Goal: Task Accomplishment & Management: Complete application form

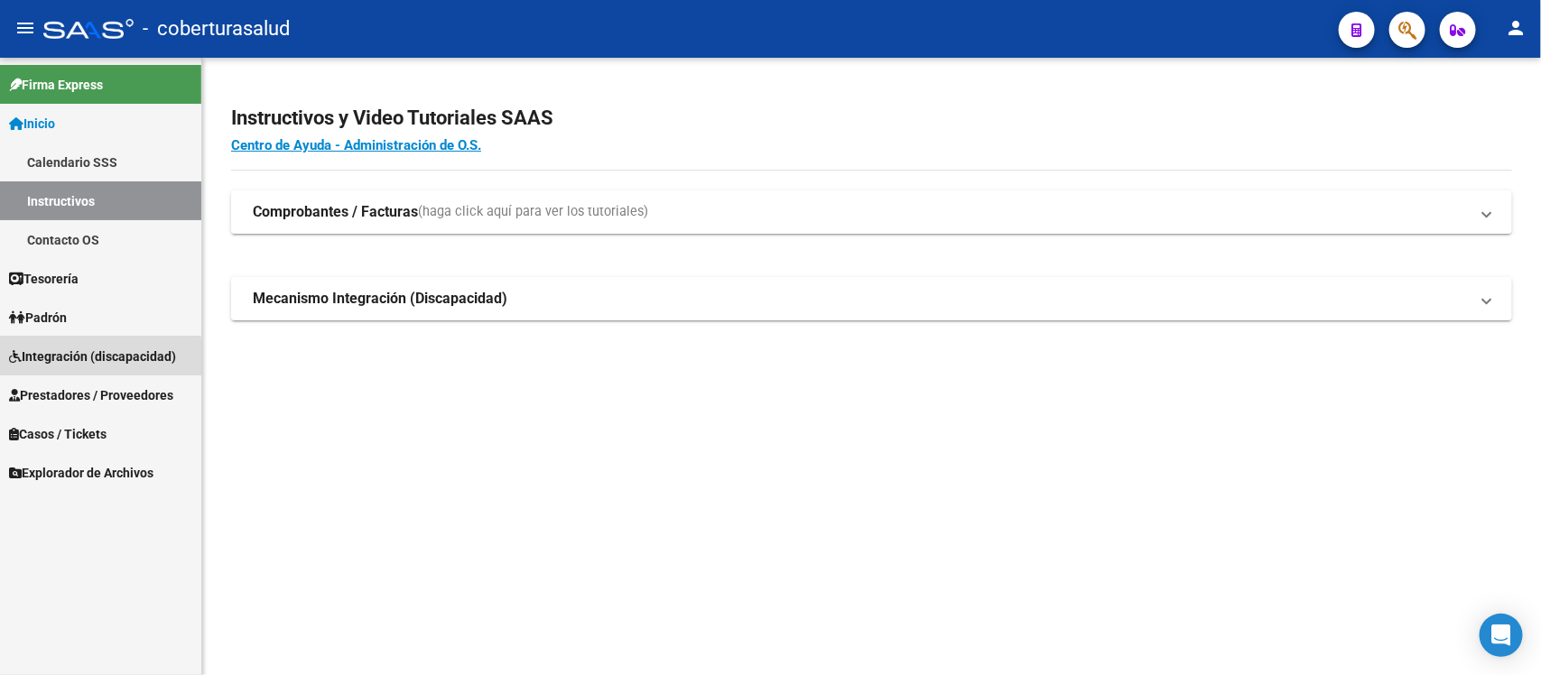
click at [81, 359] on span "Integración (discapacidad)" at bounding box center [92, 357] width 167 height 20
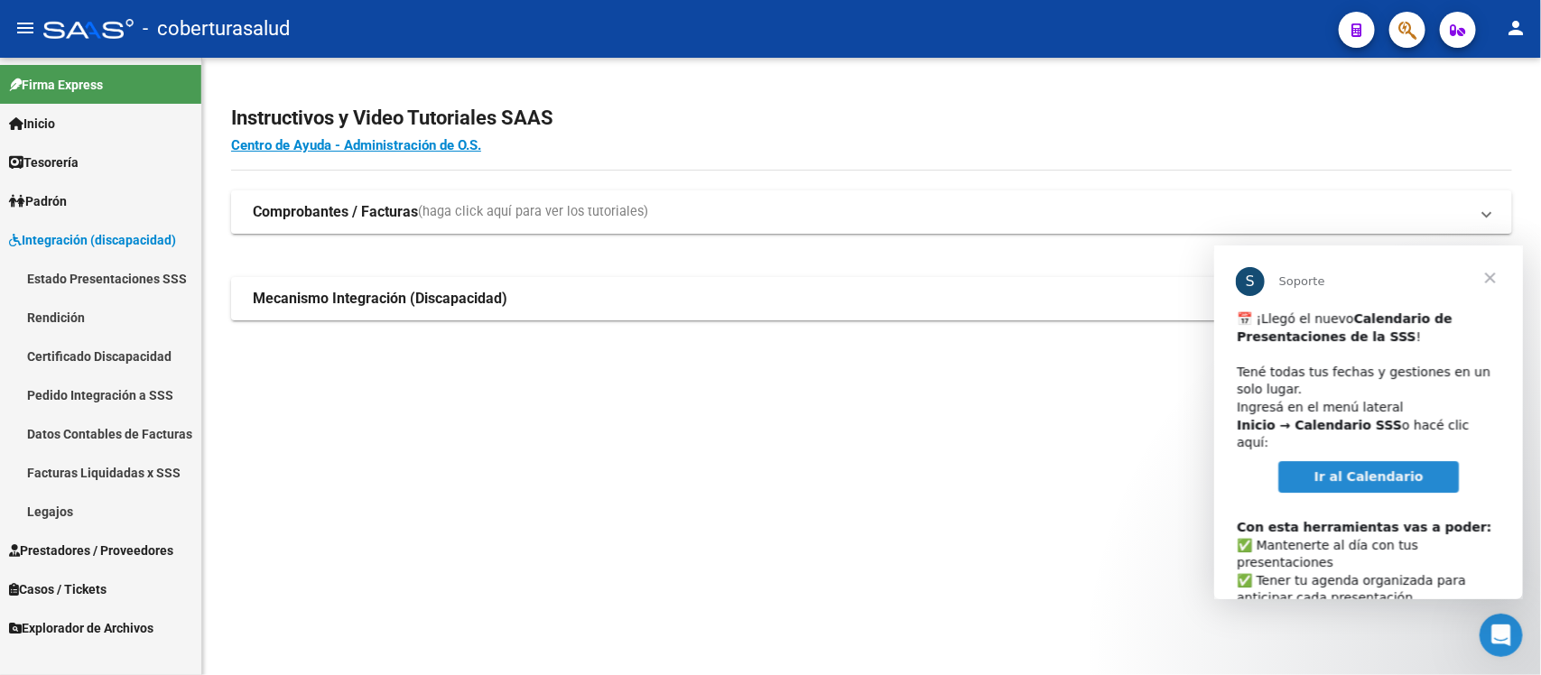
click at [1374, 469] on span "Ir al Calendario" at bounding box center [1368, 476] width 109 height 14
click at [1484, 276] on span "Cerrar" at bounding box center [1489, 277] width 65 height 65
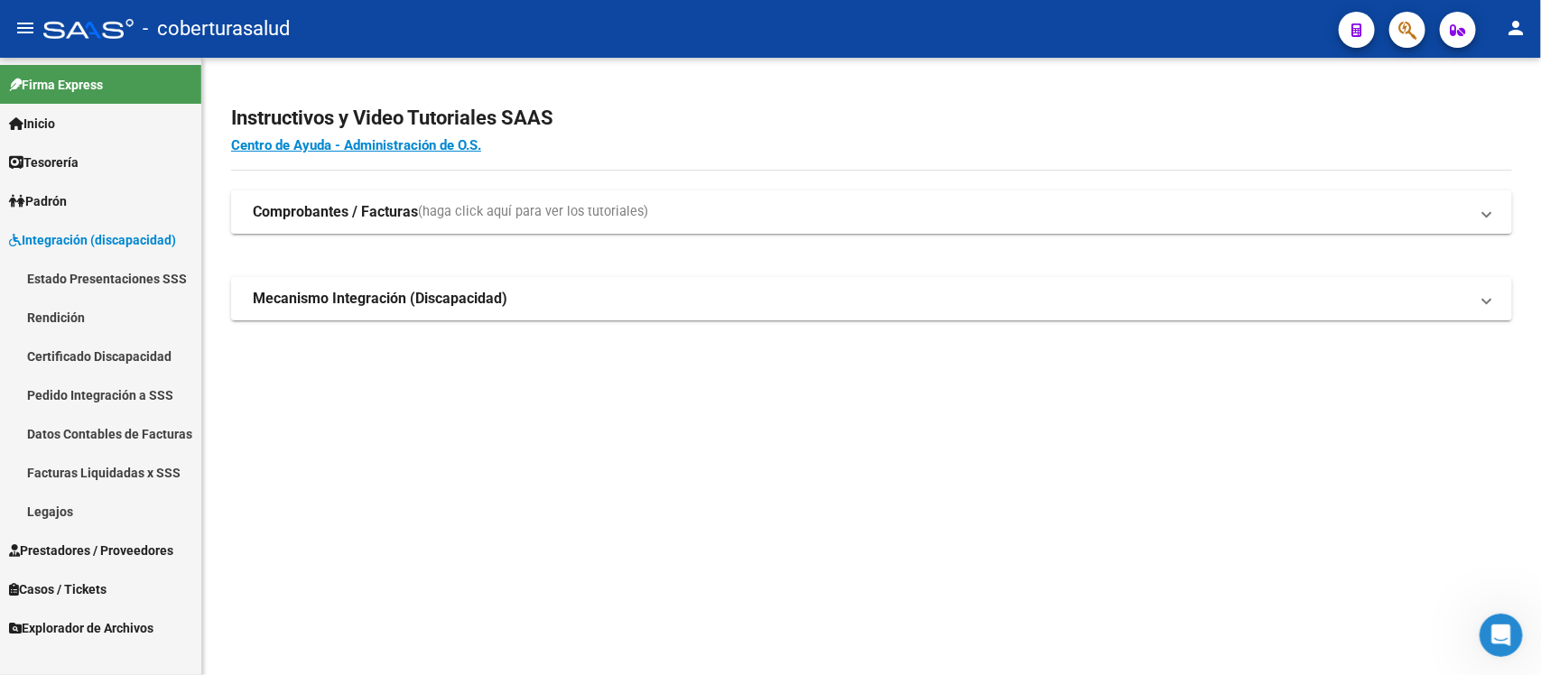
click at [122, 314] on link "Rendición" at bounding box center [100, 317] width 201 height 39
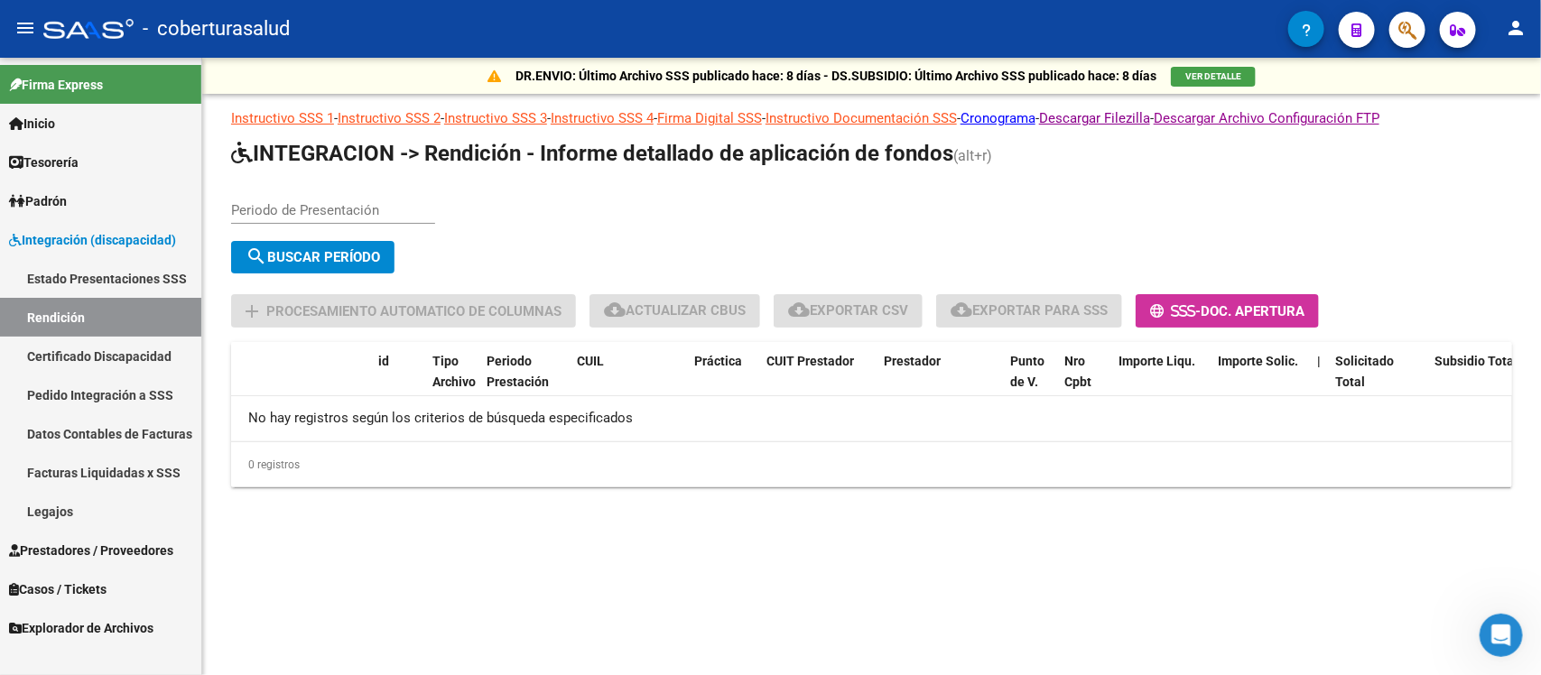
click at [129, 282] on link "Estado Presentaciones SSS" at bounding box center [100, 278] width 201 height 39
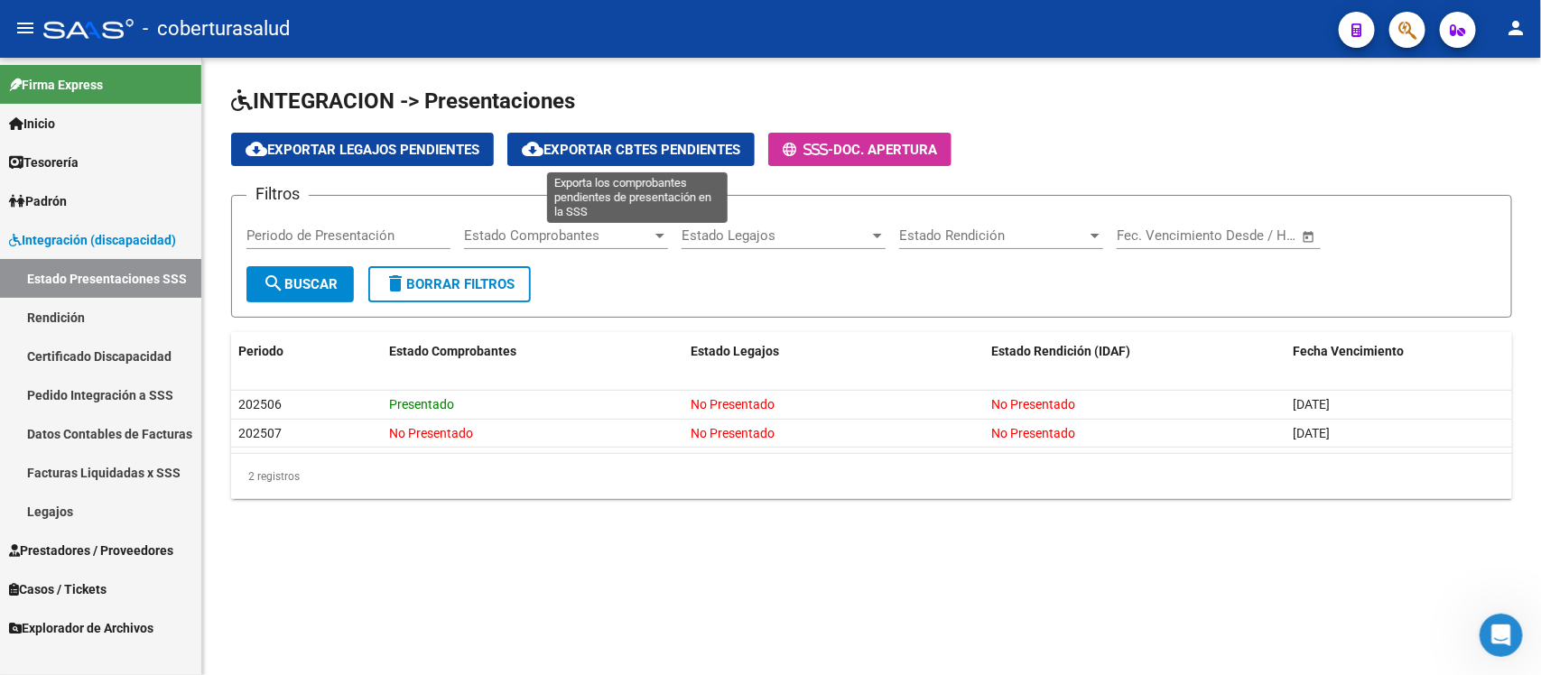
click at [624, 152] on span "cloud_download Exportar Cbtes Pendientes" at bounding box center [631, 150] width 219 height 16
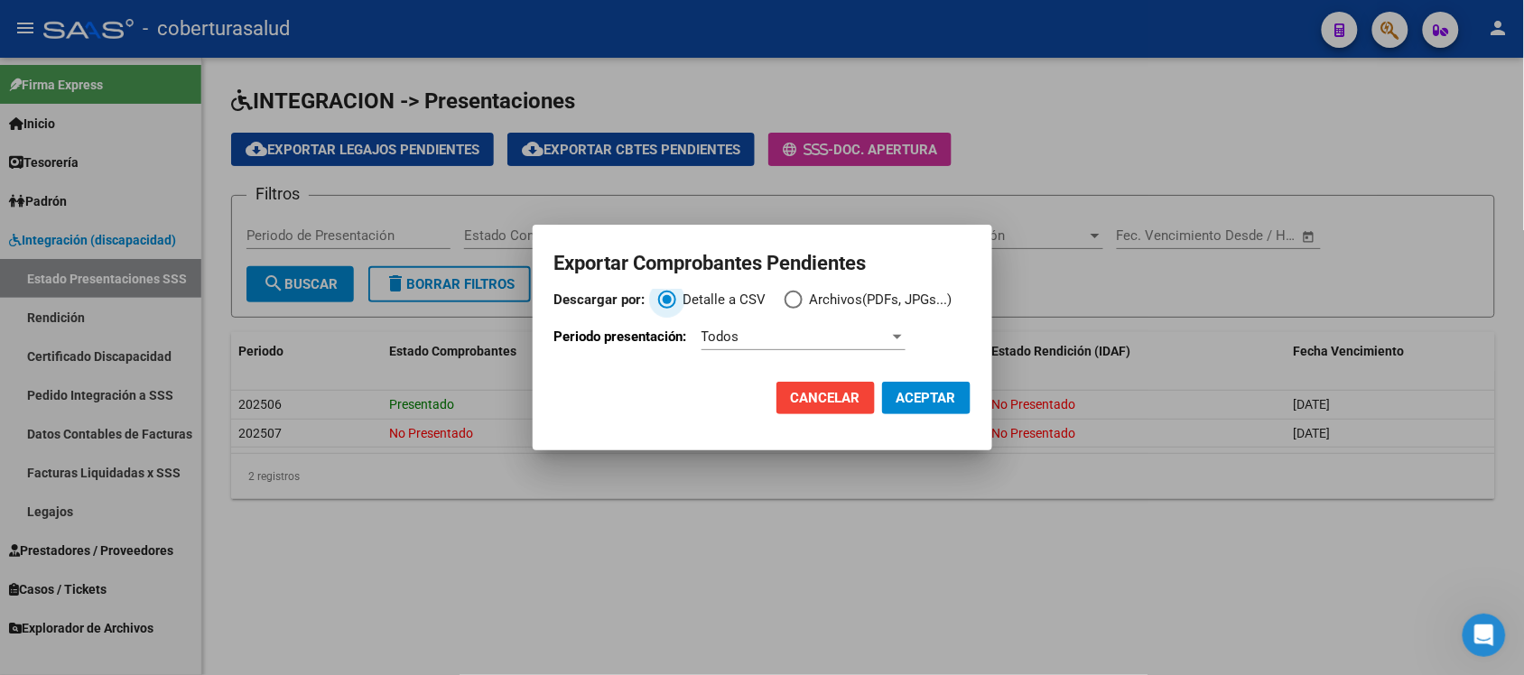
click at [781, 332] on div "Todos" at bounding box center [796, 337] width 188 height 16
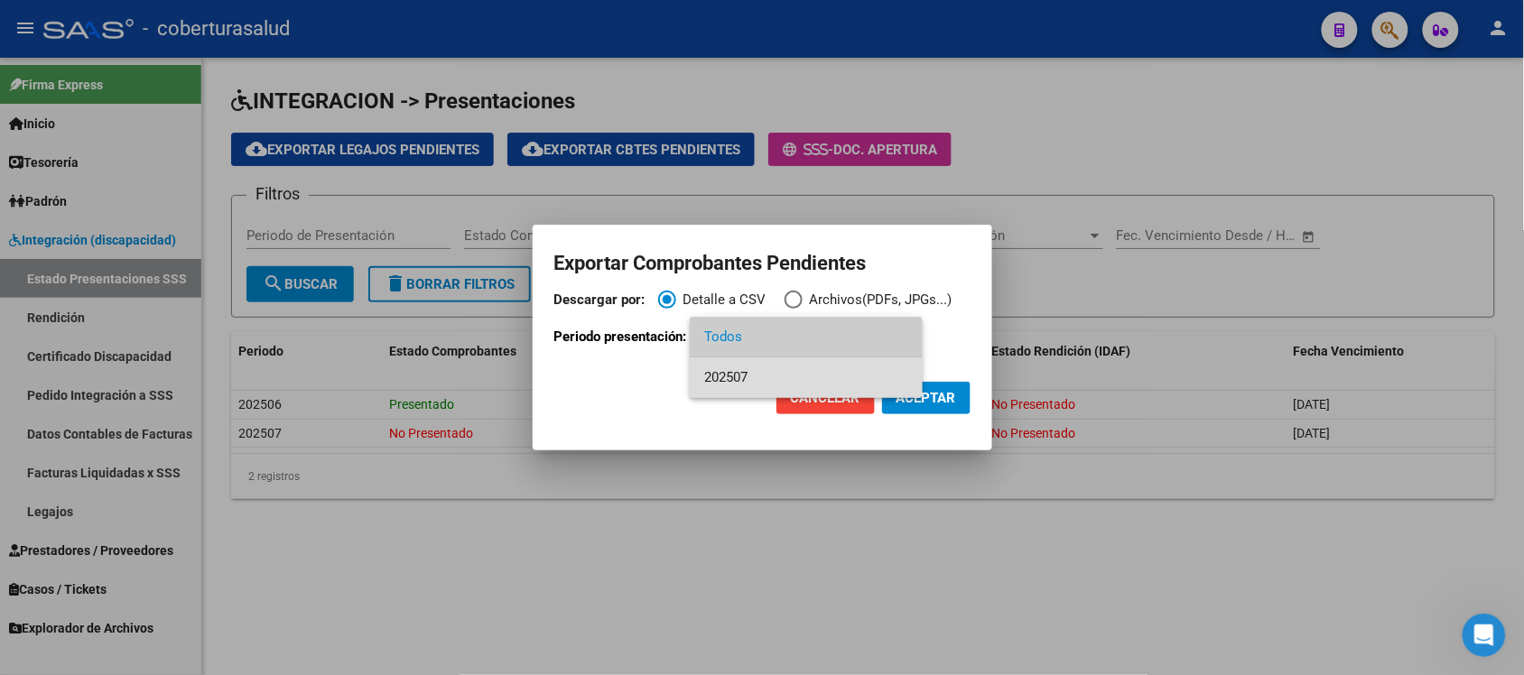
click at [782, 377] on span "202507" at bounding box center [806, 378] width 204 height 41
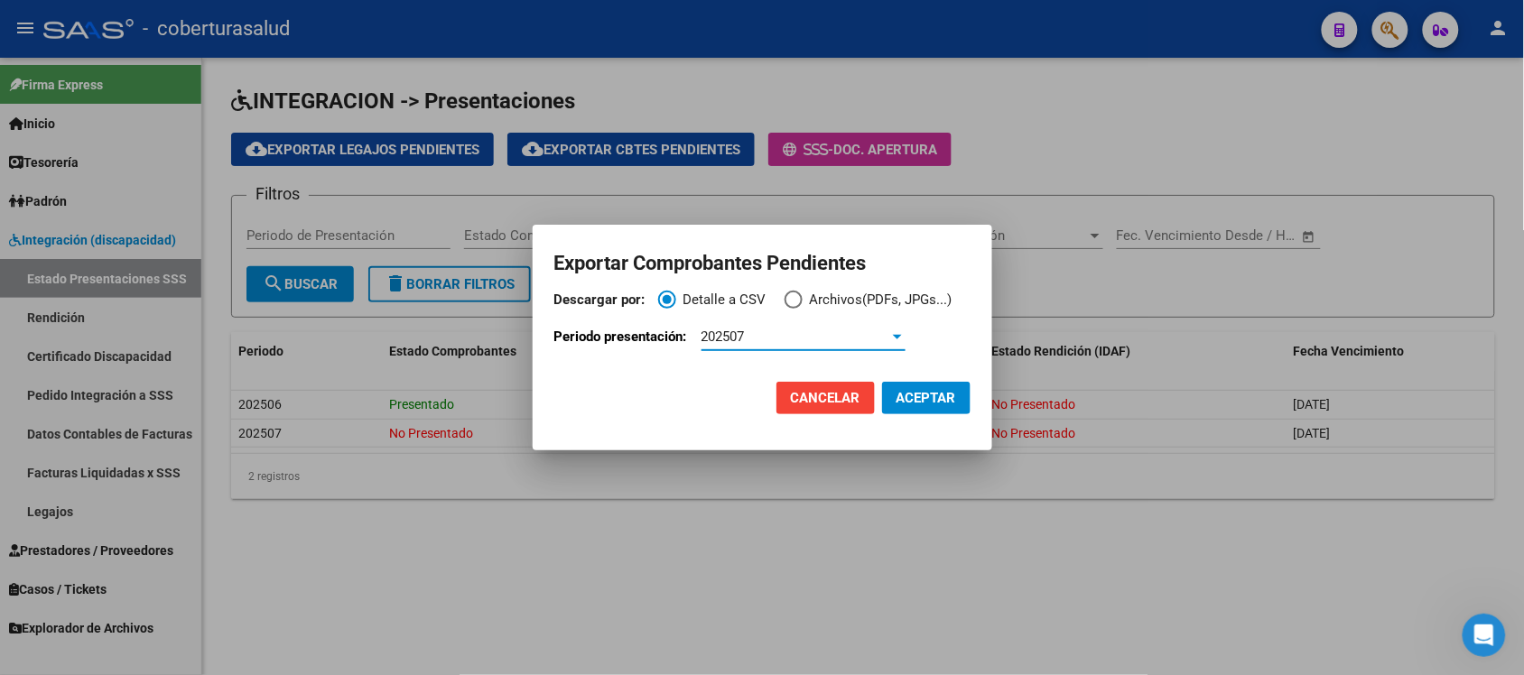
click at [799, 298] on span "Descargar por:" at bounding box center [794, 300] width 18 height 18
click at [799, 298] on input "Archivos(PDFs, JPGs...)" at bounding box center [794, 300] width 18 height 18
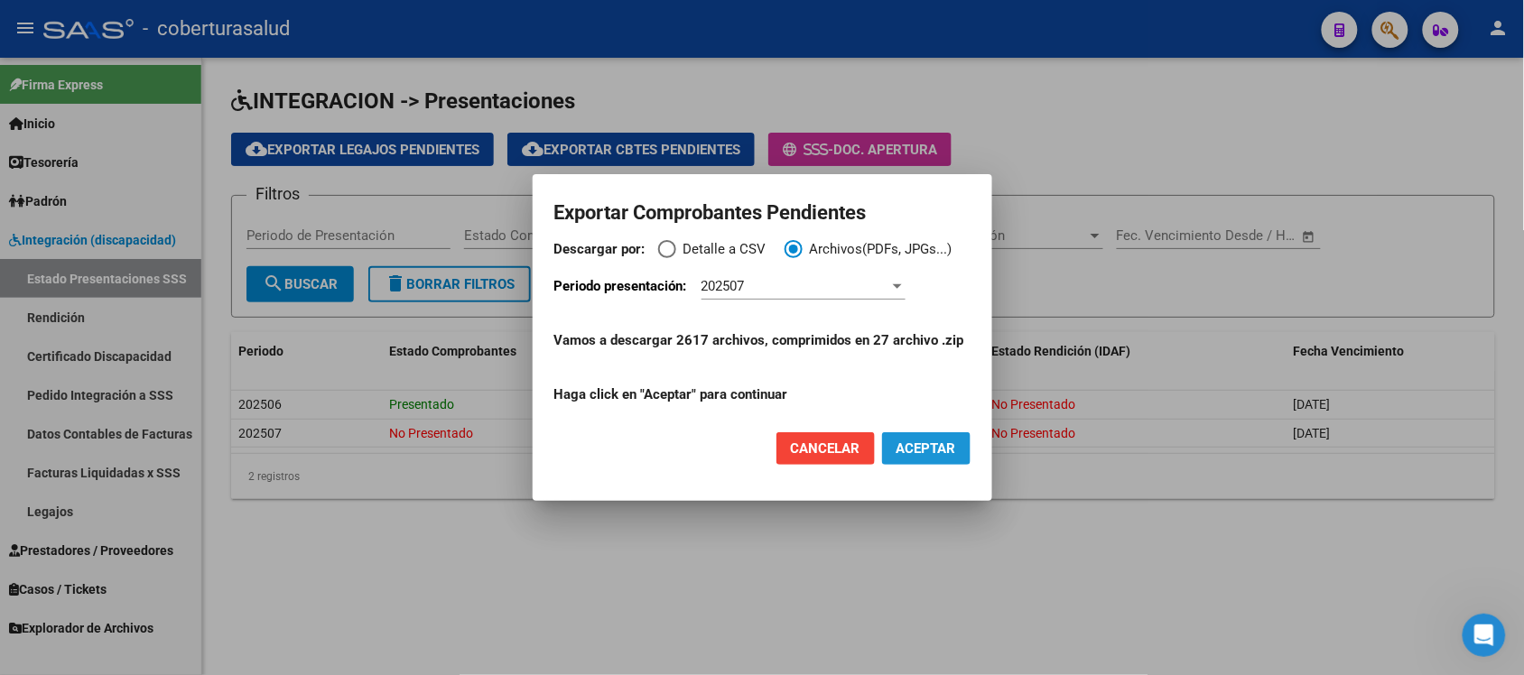
click at [914, 441] on span "ACEPTAR" at bounding box center [927, 449] width 60 height 16
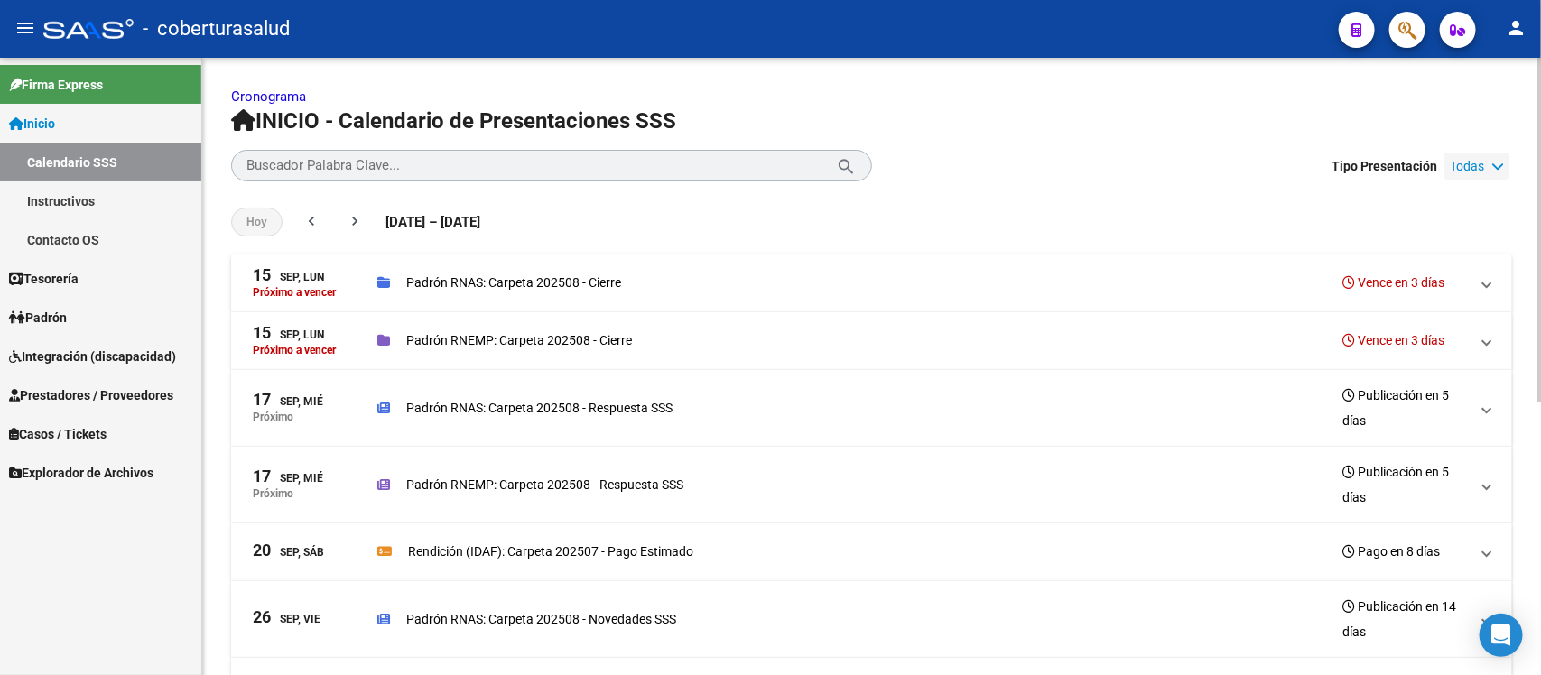
click at [1501, 165] on icon at bounding box center [1498, 166] width 13 height 13
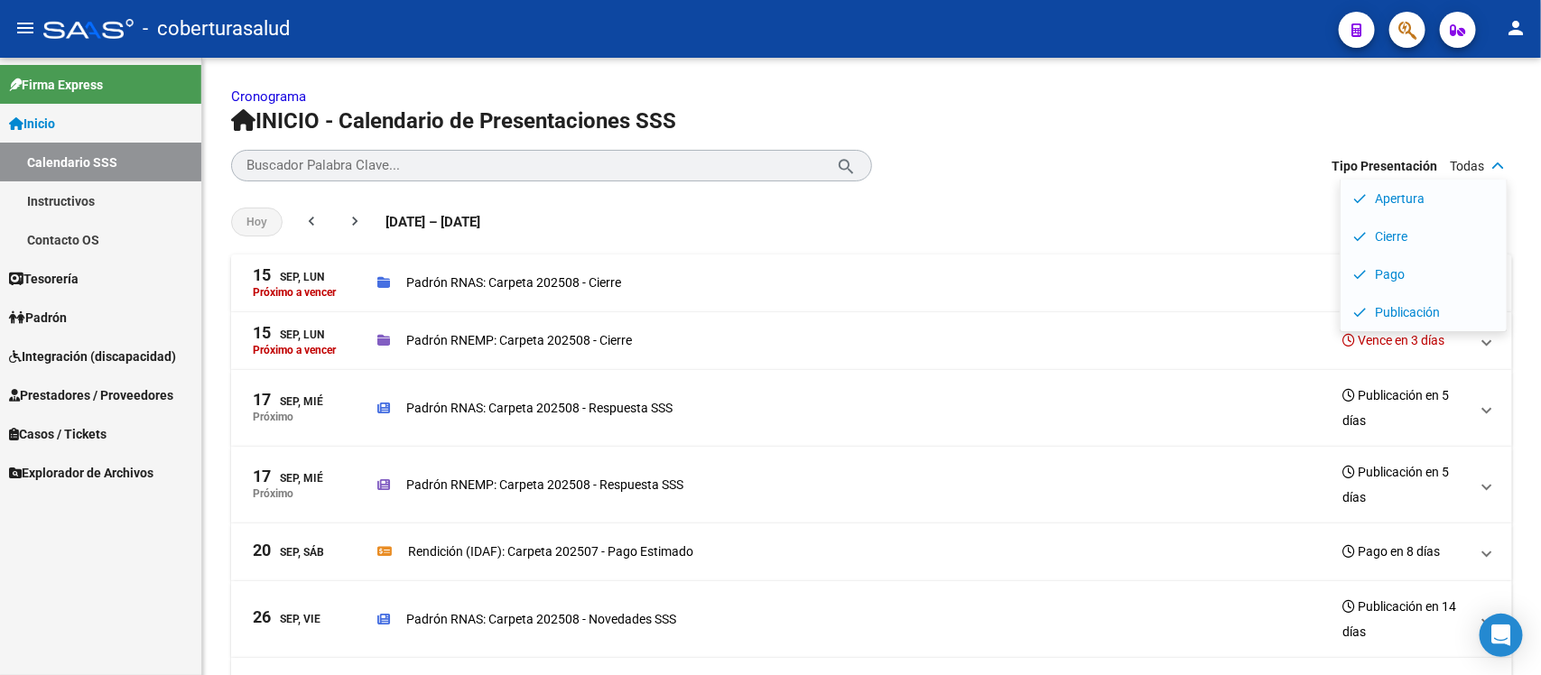
click at [52, 358] on span "Integración (discapacidad)" at bounding box center [92, 357] width 167 height 20
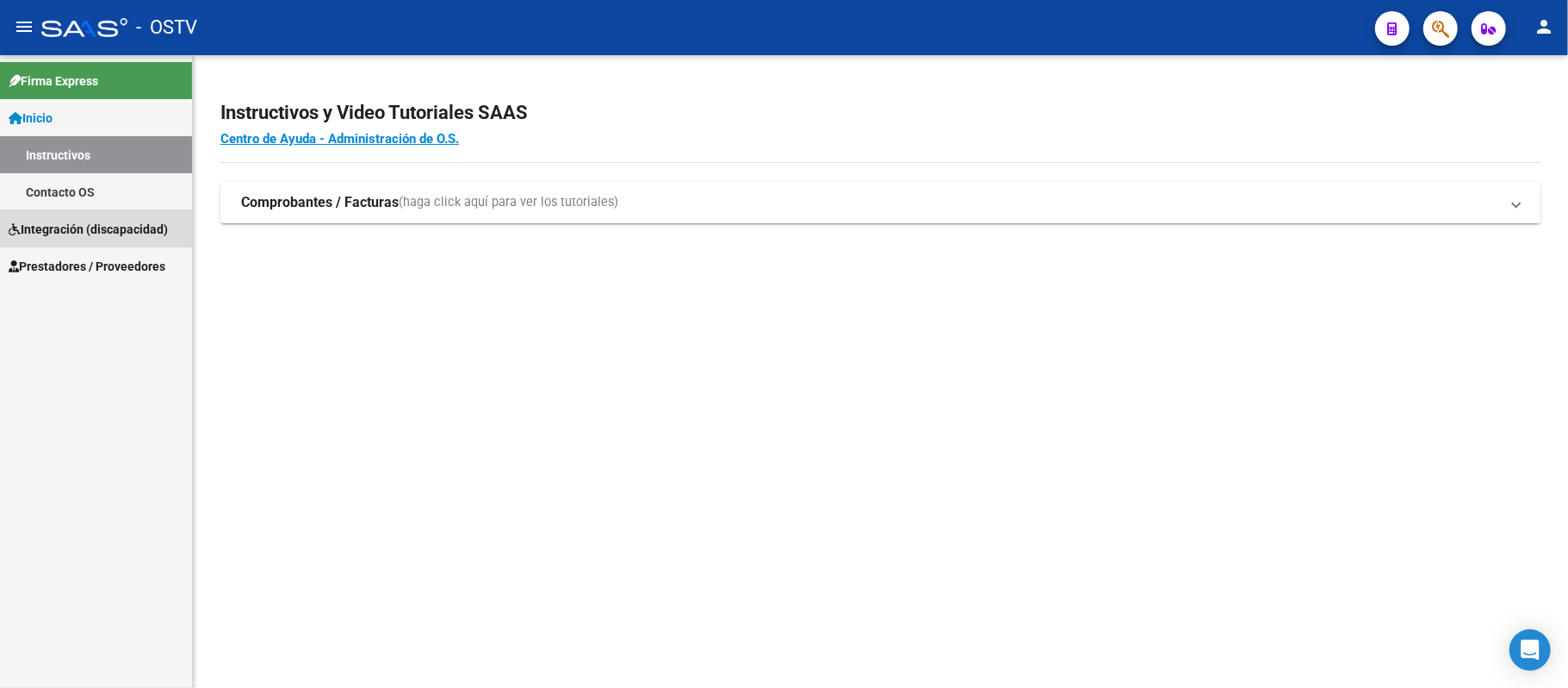
click at [125, 218] on link "Integración (discapacidad)" at bounding box center [95, 228] width 192 height 37
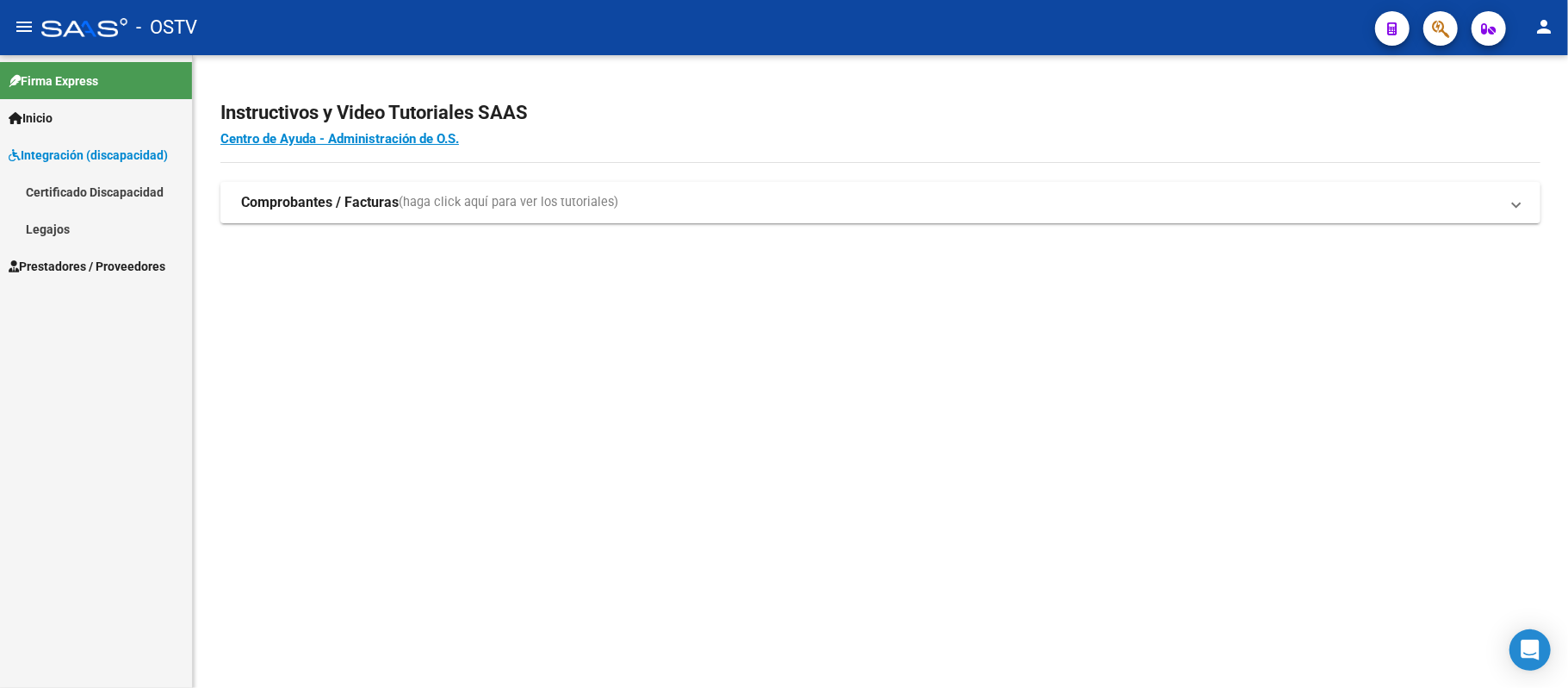
click at [73, 257] on span "Prestadores / Proveedores" at bounding box center [87, 266] width 156 height 19
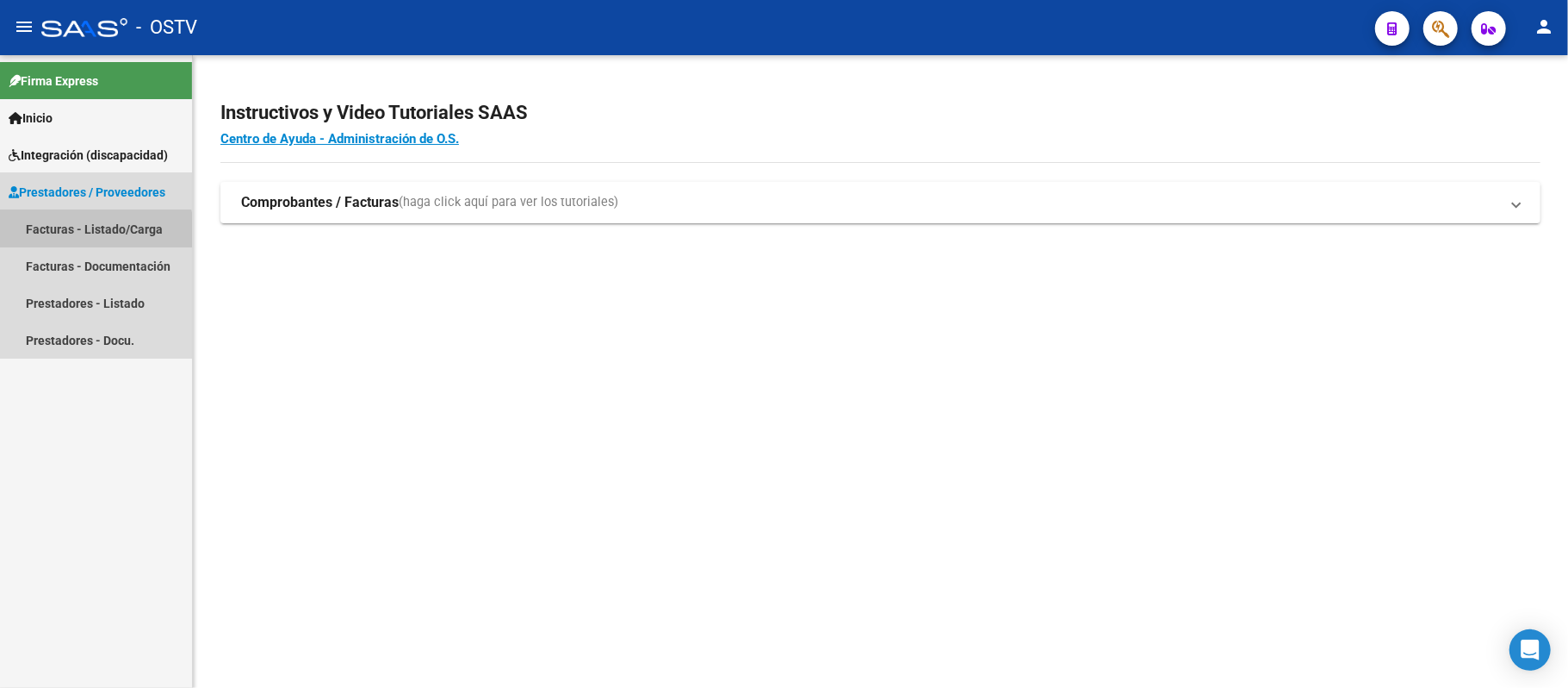
click at [81, 236] on link "Facturas - Listado/Carga" at bounding box center [95, 228] width 192 height 37
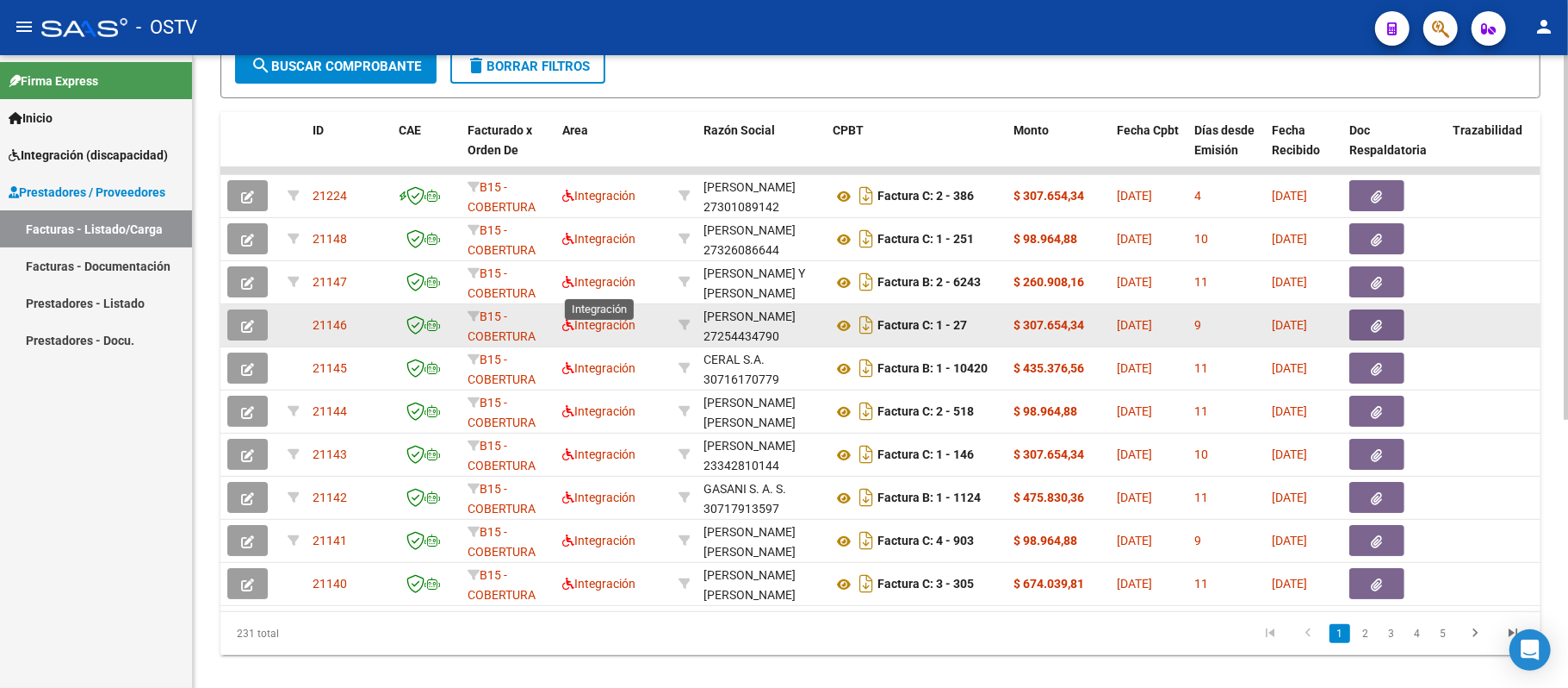
scroll to position [467, 0]
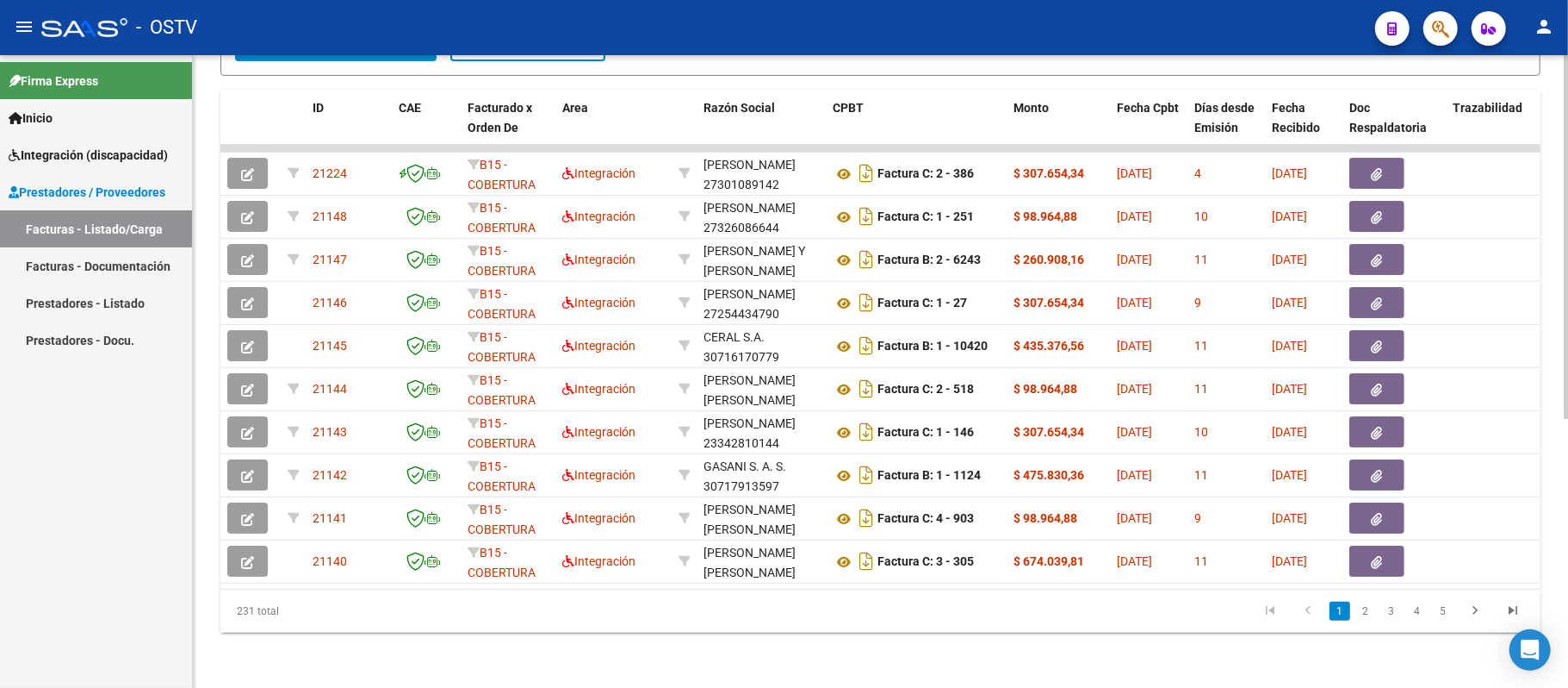
drag, startPoint x: 594, startPoint y: 569, endPoint x: 958, endPoint y: 571, distance: 364.0
click at [958, 571] on datatable-body "21224 B15 - COBERTURA DE SALUD S.A. (Boreal) Integración ROMANO MARIELA DEL VAL…" at bounding box center [880, 366] width 1320 height 444
drag, startPoint x: 611, startPoint y: 591, endPoint x: 983, endPoint y: 573, distance: 372.4
click at [996, 573] on div "ID CAE Facturado x Orden De Area Razón Social CPBT Monto Fecha Cpbt Días desde …" at bounding box center [880, 361] width 1320 height 543
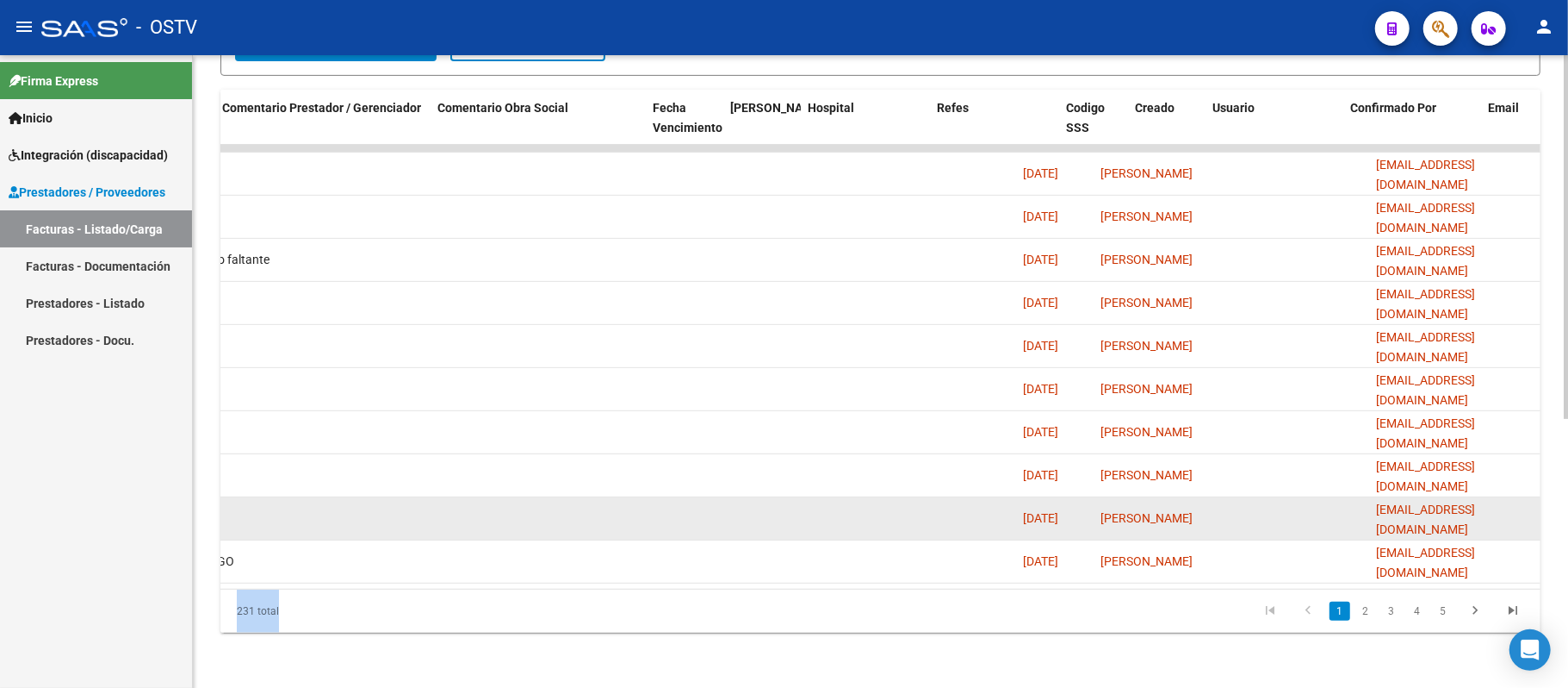
scroll to position [0, 2726]
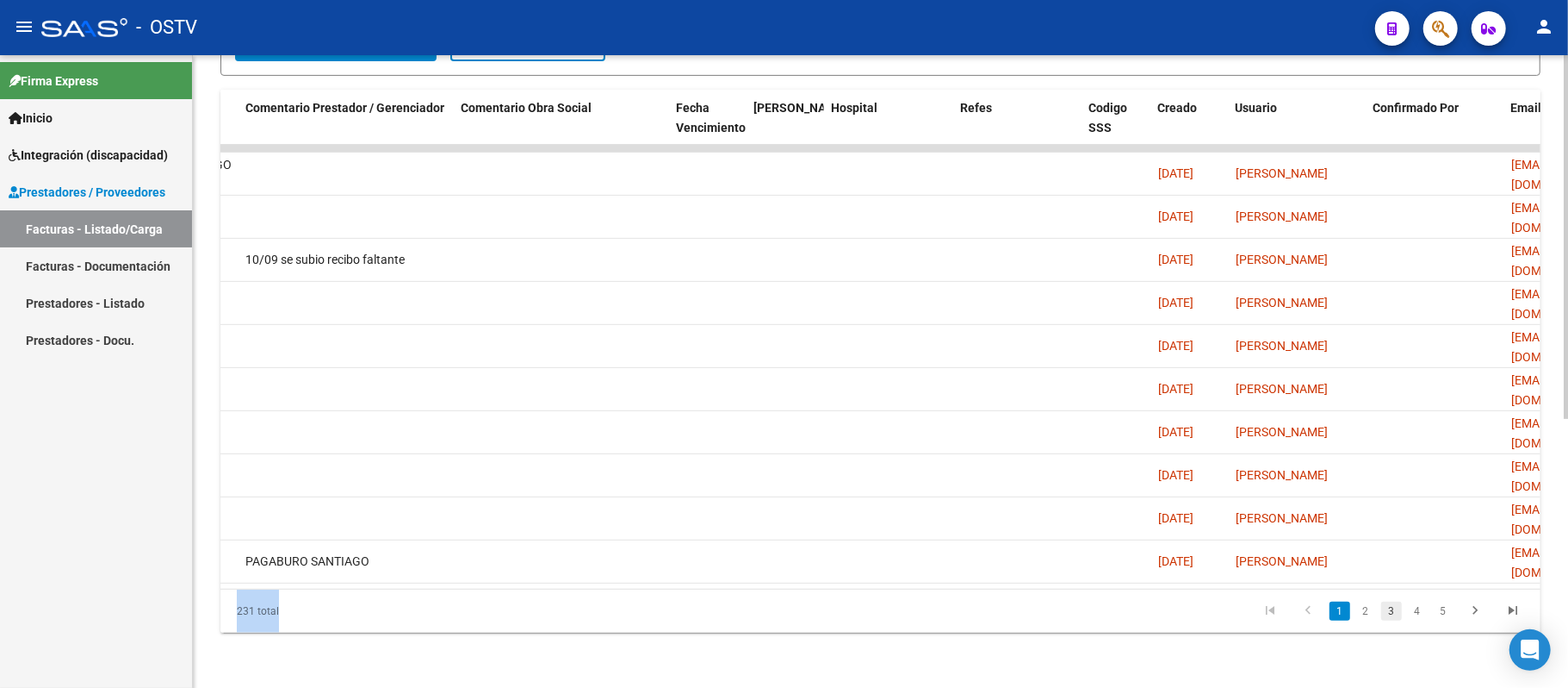
click at [1393, 610] on link "3" at bounding box center [1392, 611] width 21 height 19
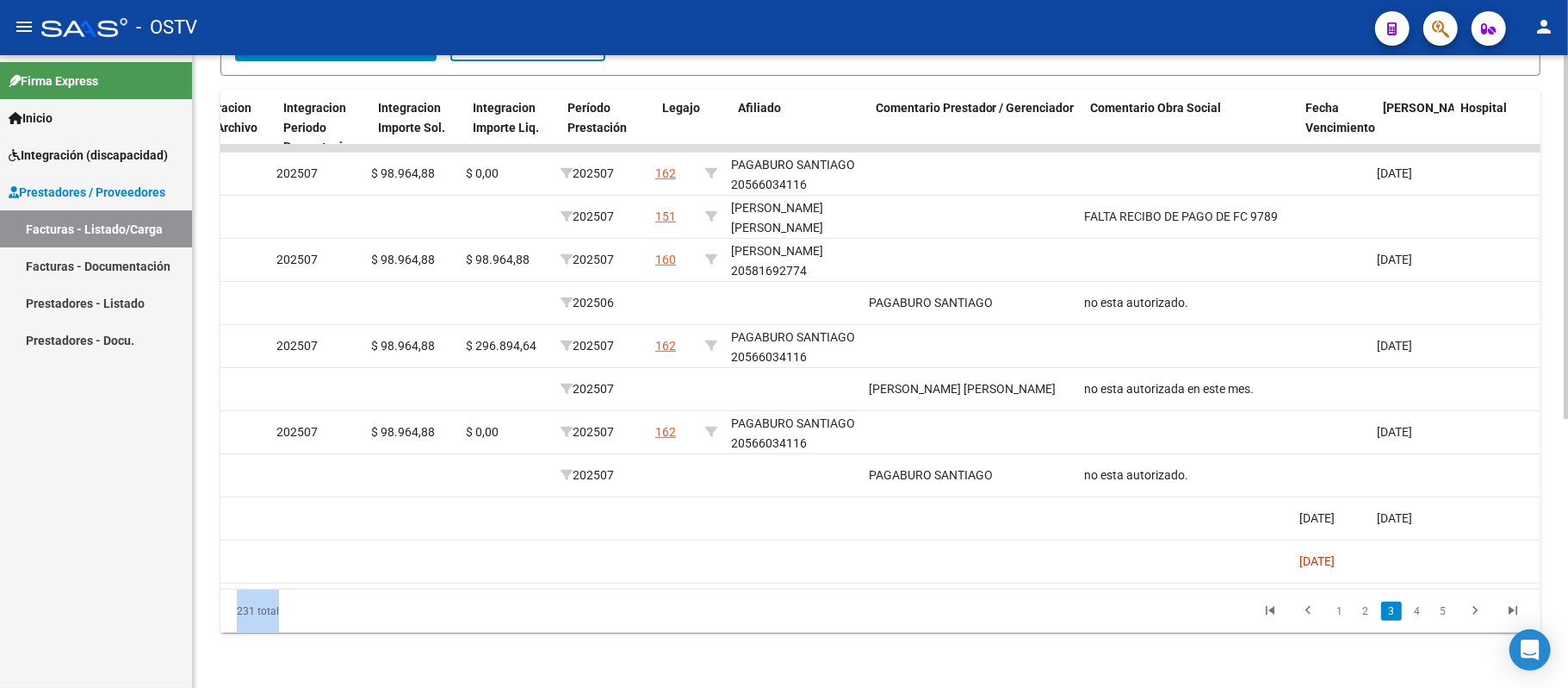
scroll to position [0, 2095]
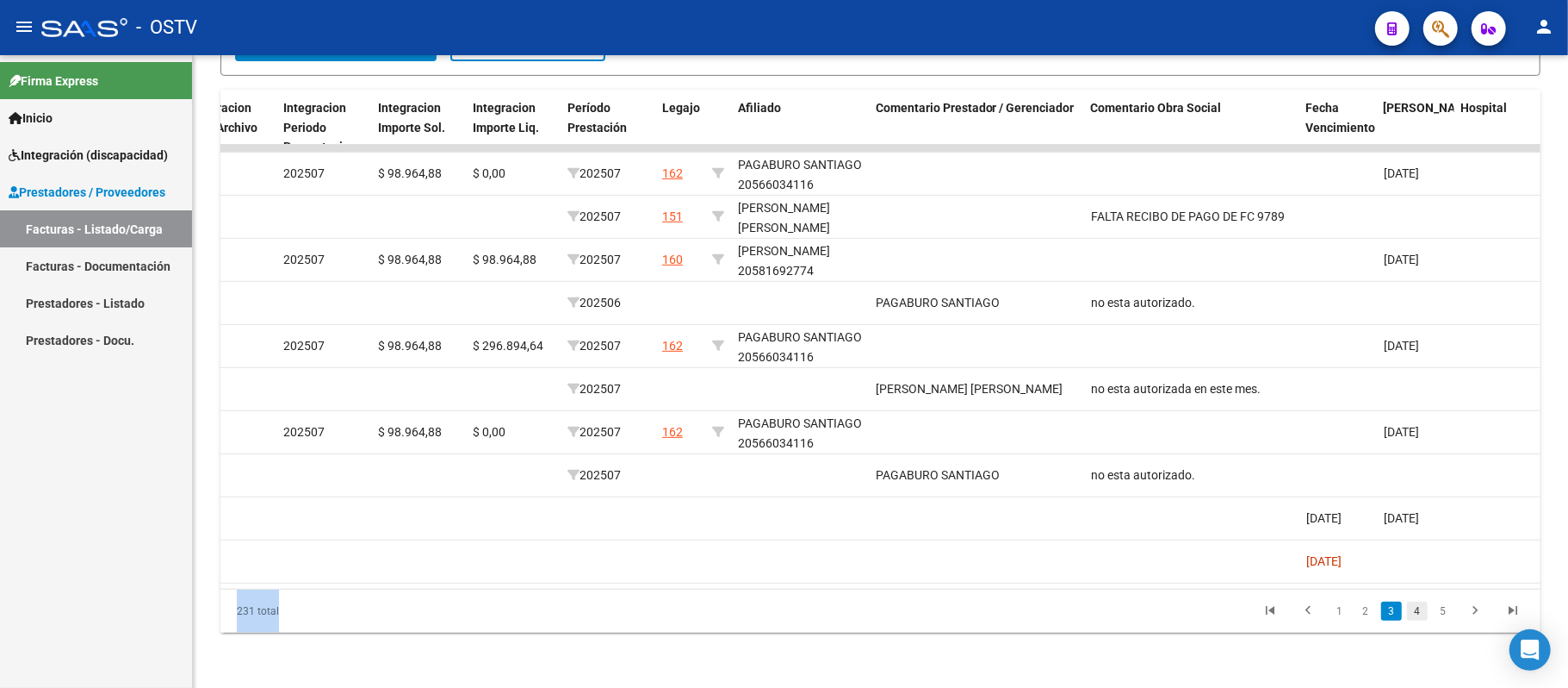
click at [1423, 618] on link "4" at bounding box center [1417, 611] width 21 height 19
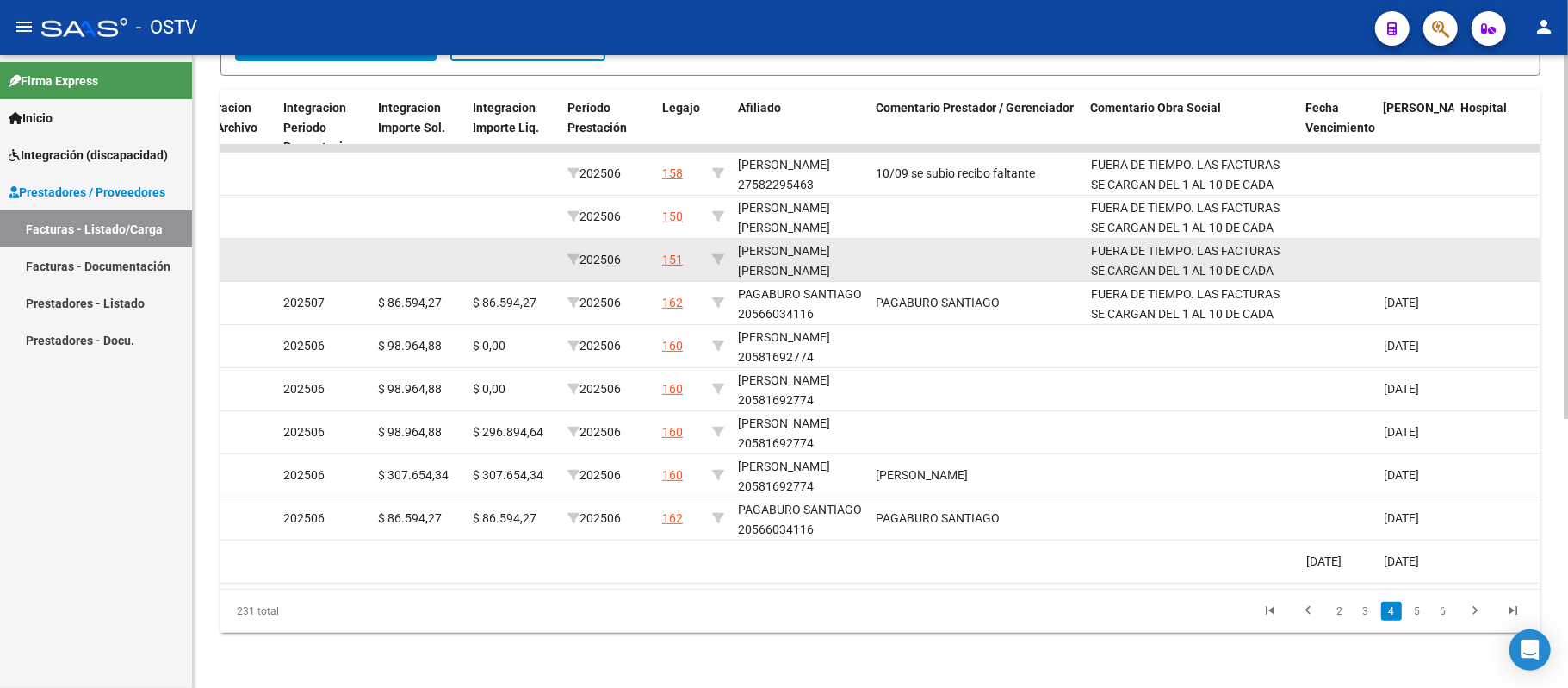
click at [956, 259] on datatable-body-cell at bounding box center [977, 260] width 216 height 42
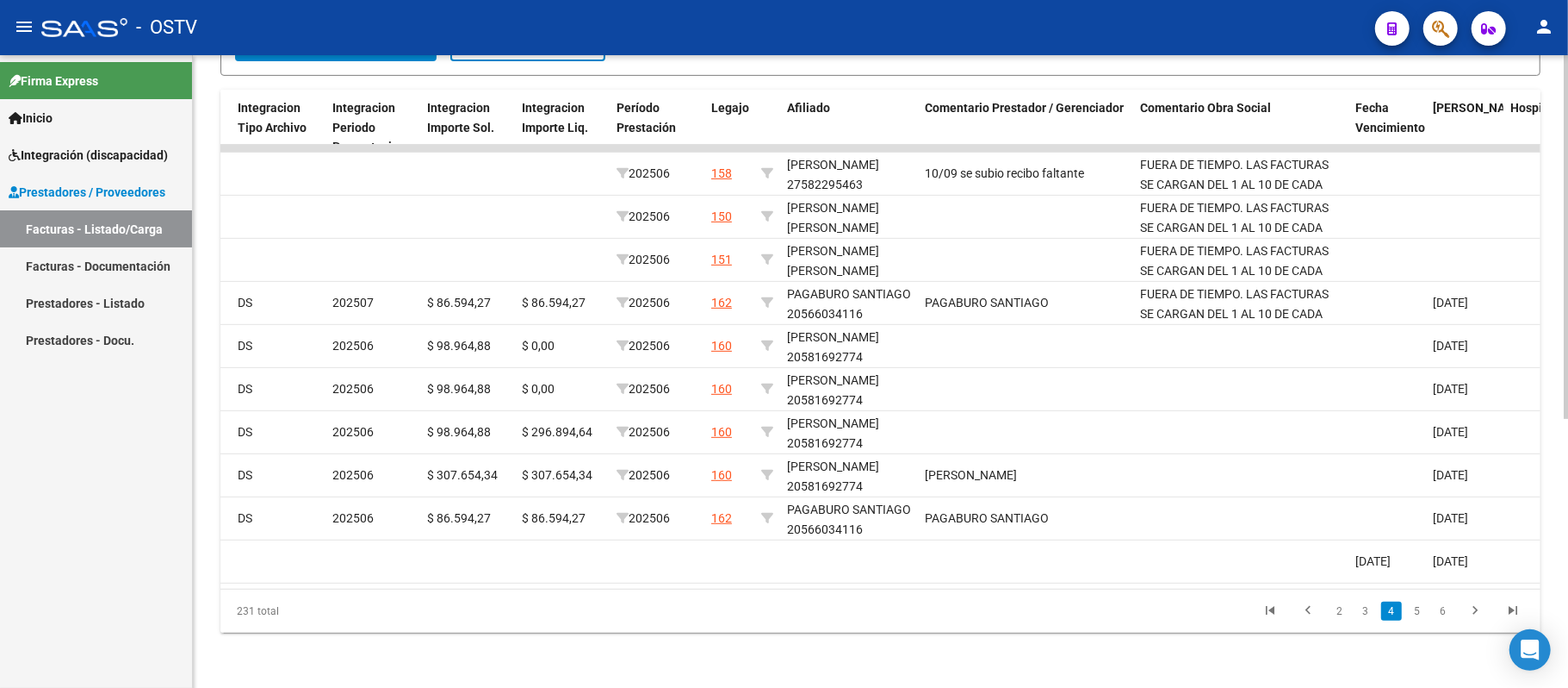
scroll to position [0, 2065]
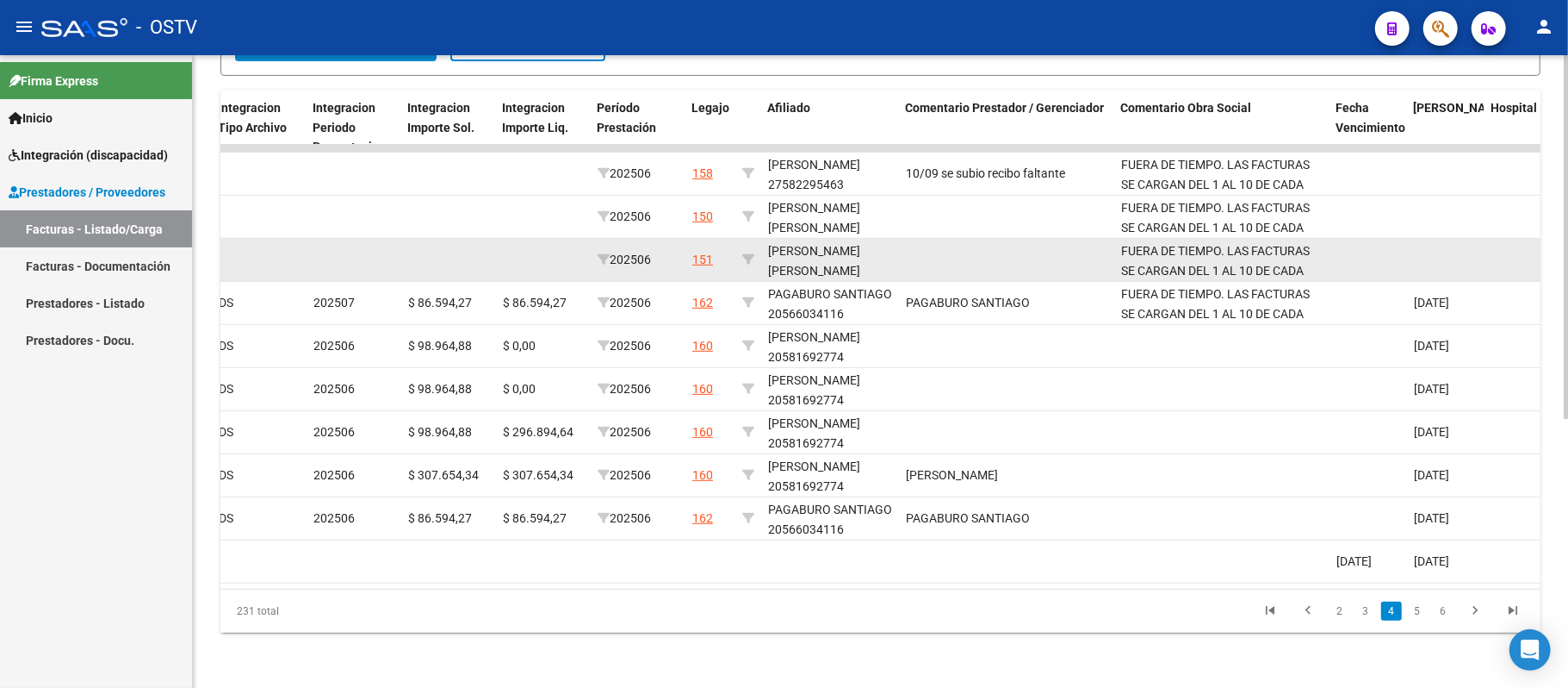
click at [841, 241] on div "TORRES GAEL BAUTISTA 20568013728" at bounding box center [830, 270] width 124 height 58
click at [874, 249] on div "TORRES GAEL BAUTISTA 20568013728" at bounding box center [830, 270] width 124 height 58
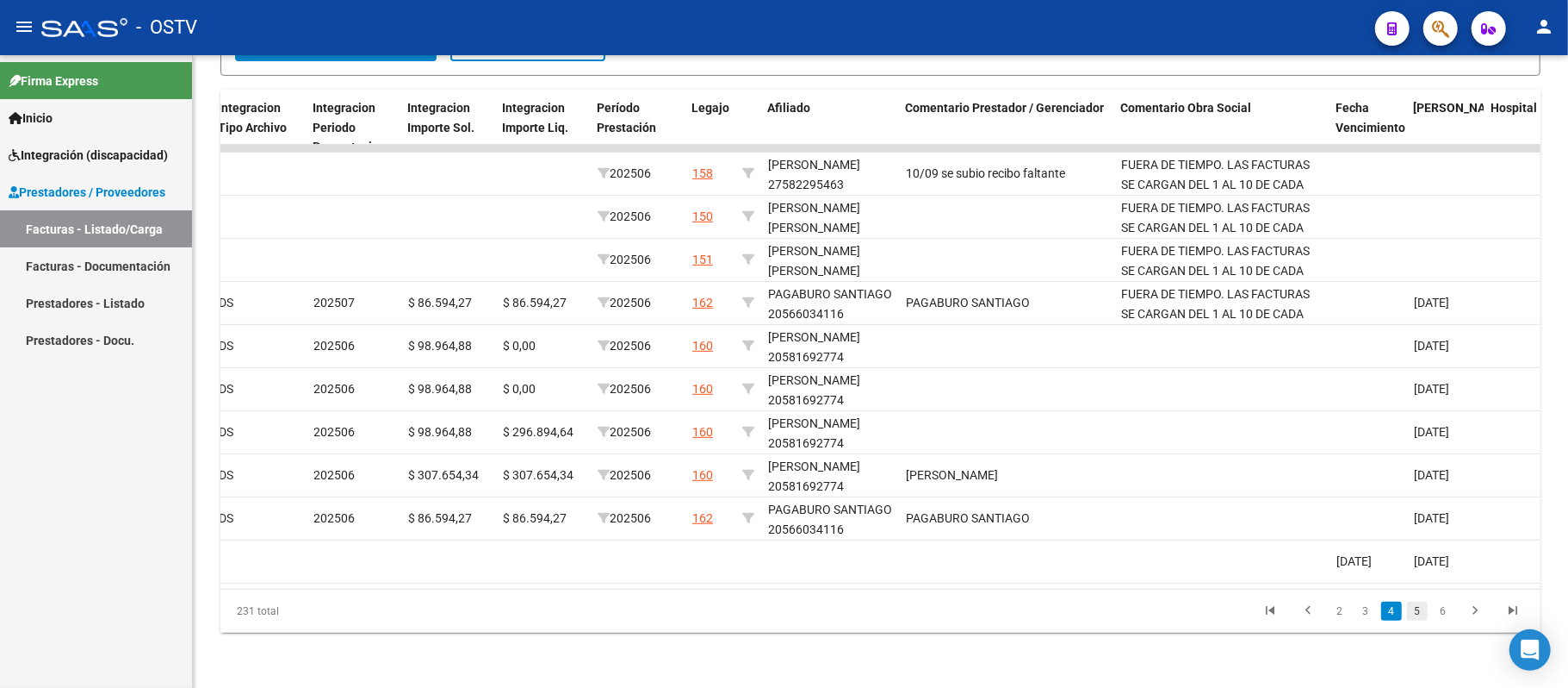
click at [1419, 617] on link "5" at bounding box center [1417, 611] width 21 height 19
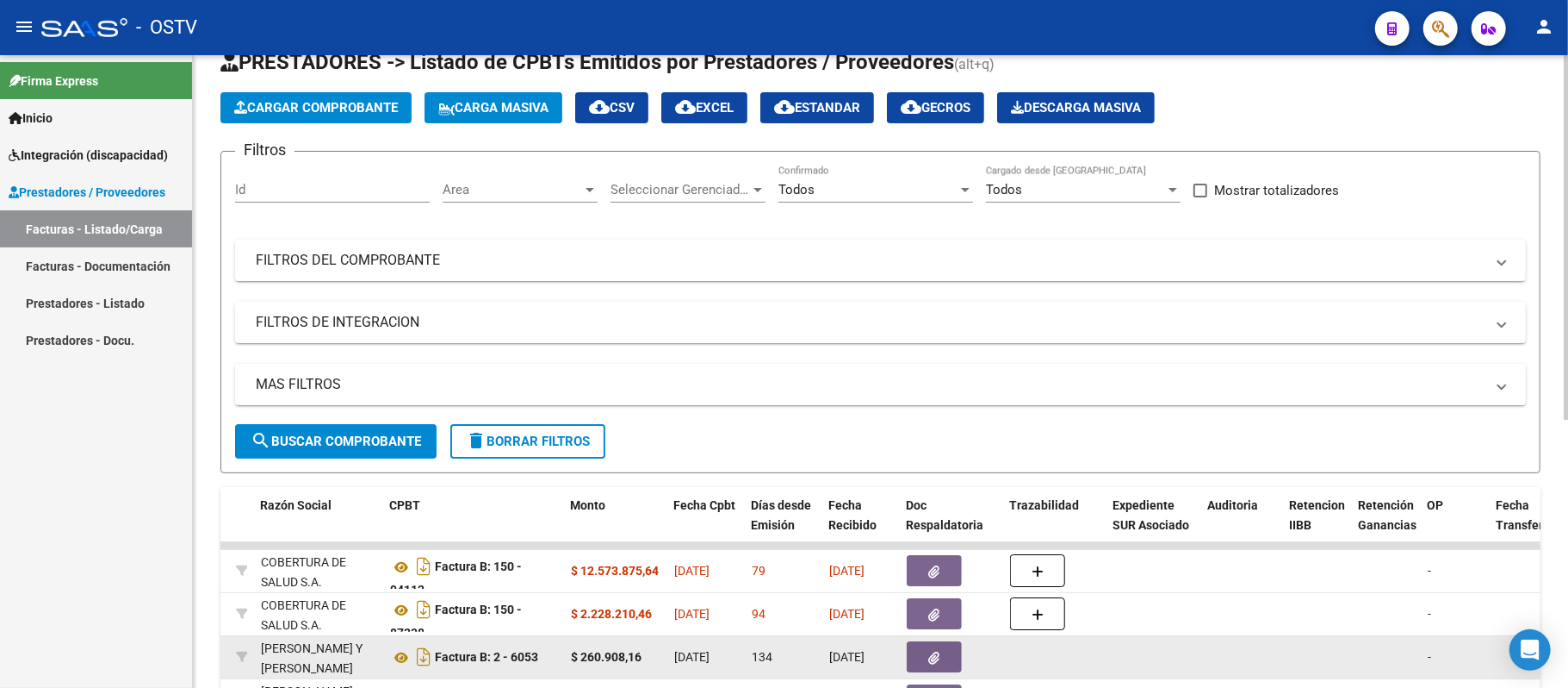
scroll to position [0, 0]
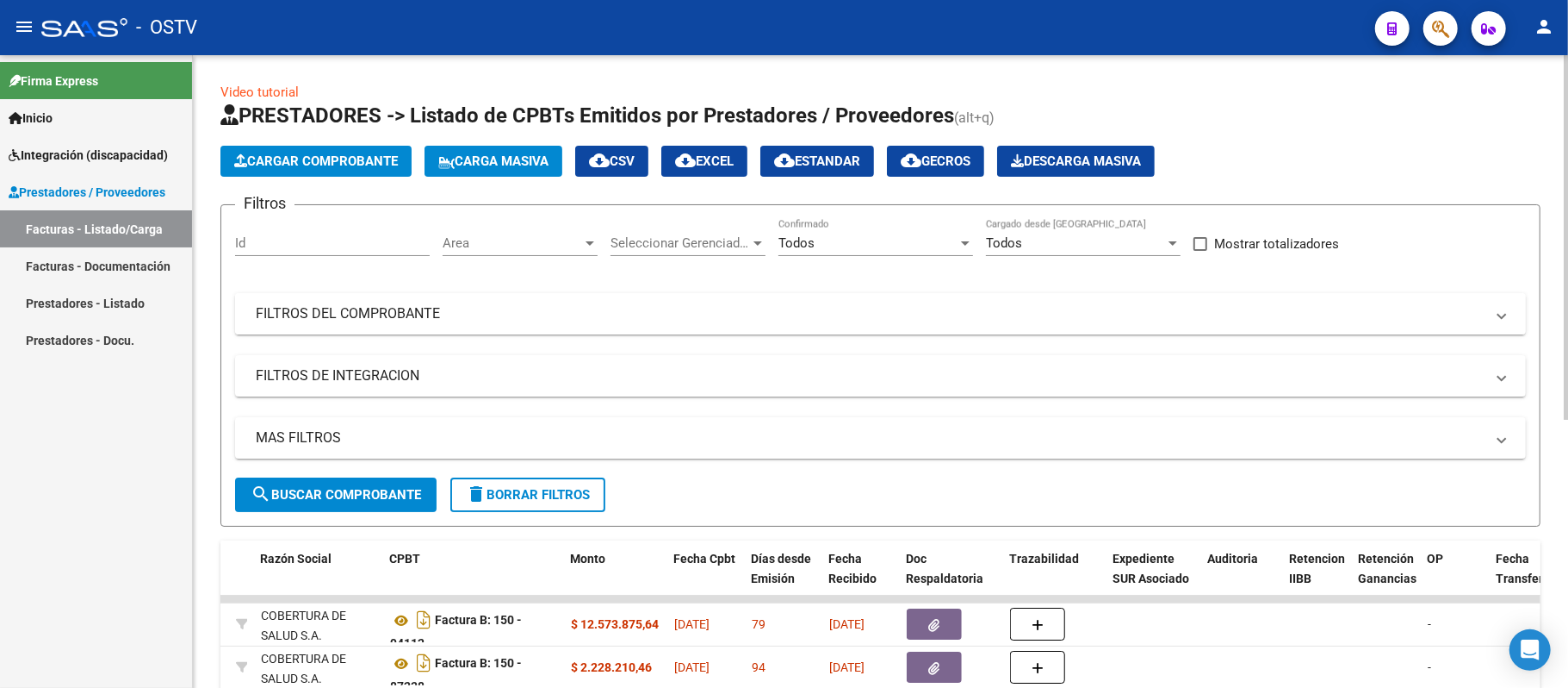
click at [1096, 321] on mat-panel-title "FILTROS DEL COMPROBANTE" at bounding box center [870, 314] width 1229 height 19
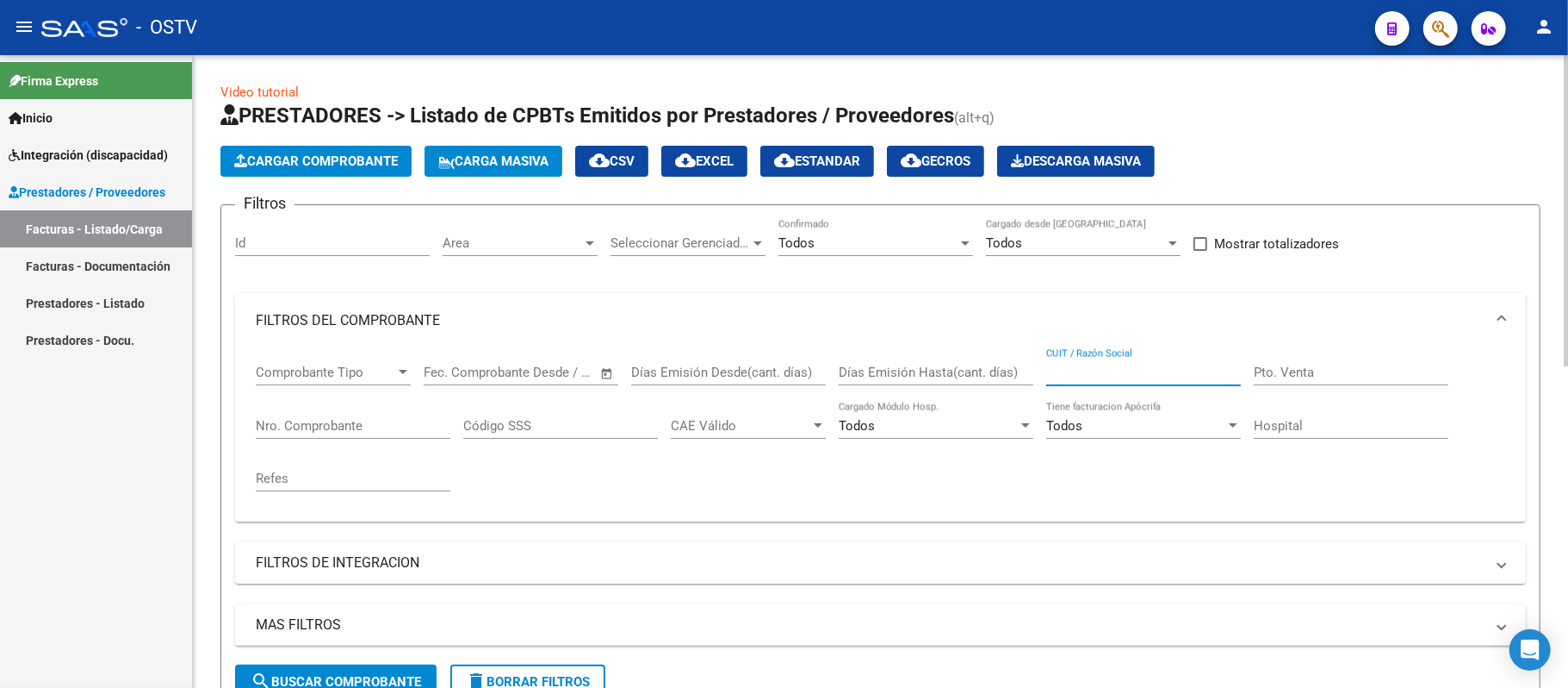
click at [1130, 378] on input "CUIT / Razón Social" at bounding box center [1144, 372] width 195 height 15
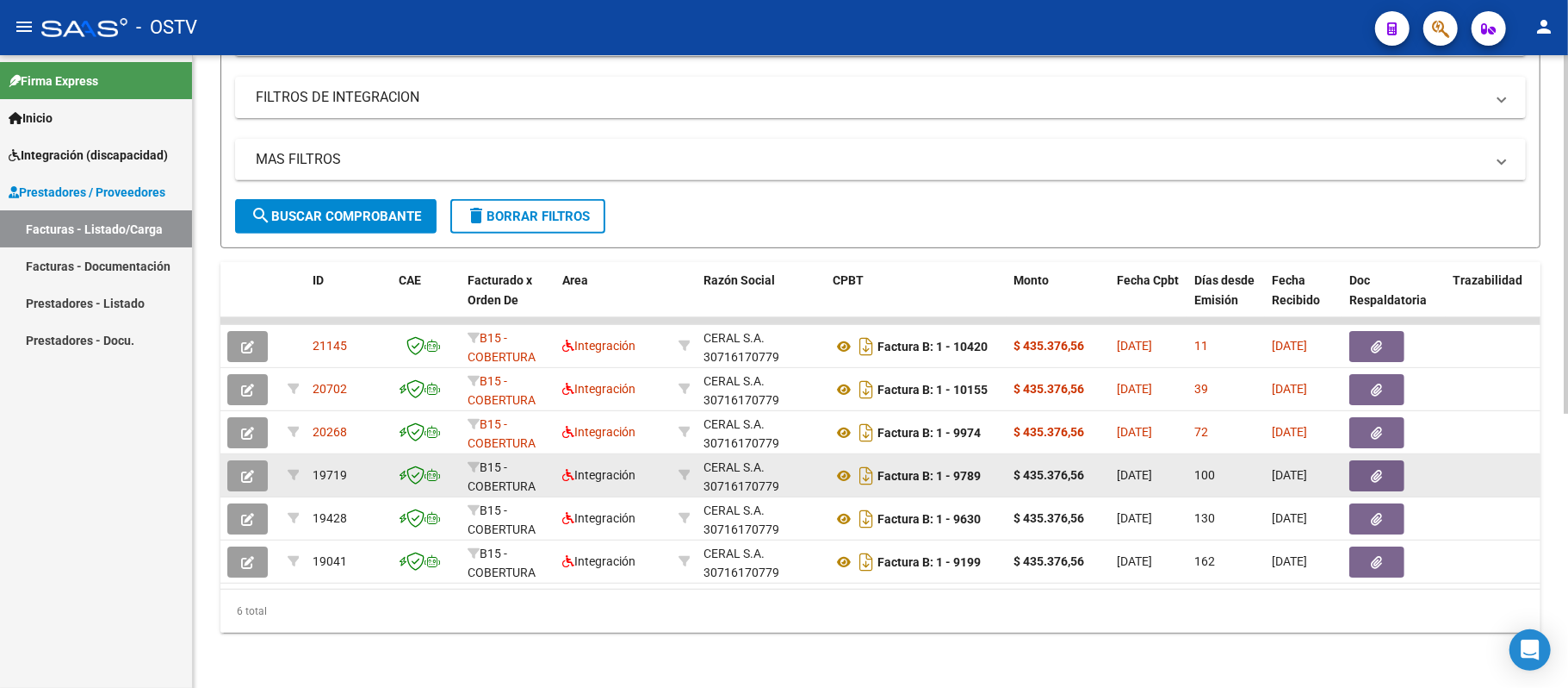
type input "ceral"
click at [250, 469] on icon "button" at bounding box center [248, 476] width 13 height 13
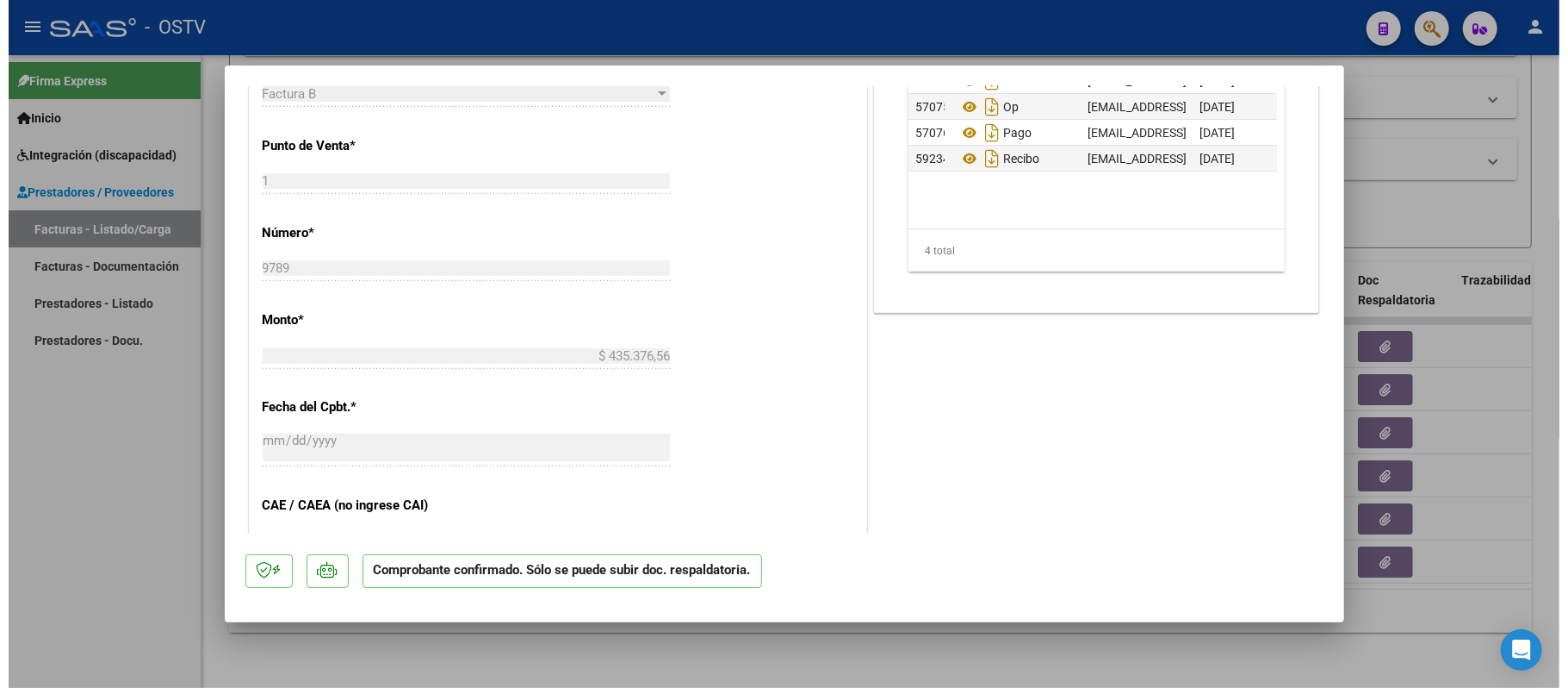
scroll to position [573, 0]
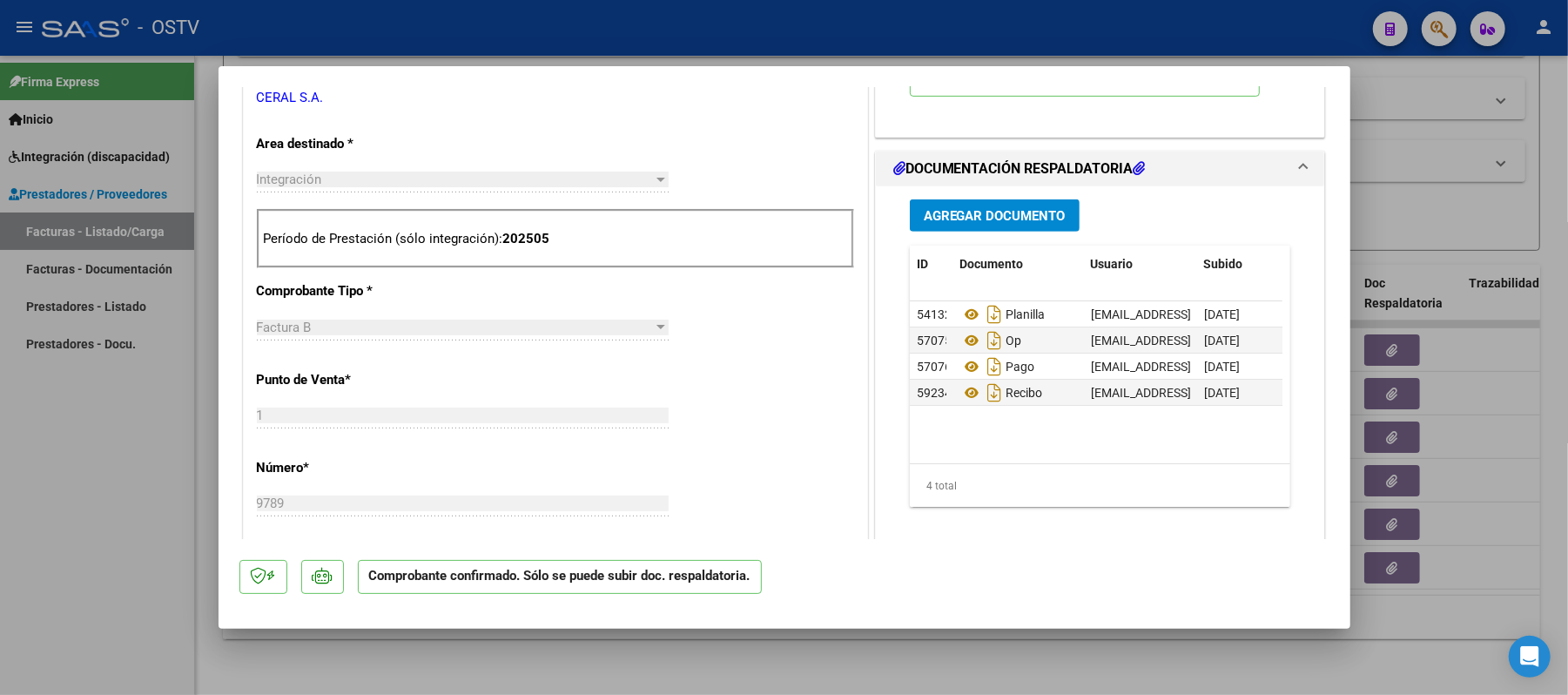
type input "$ 0,00"
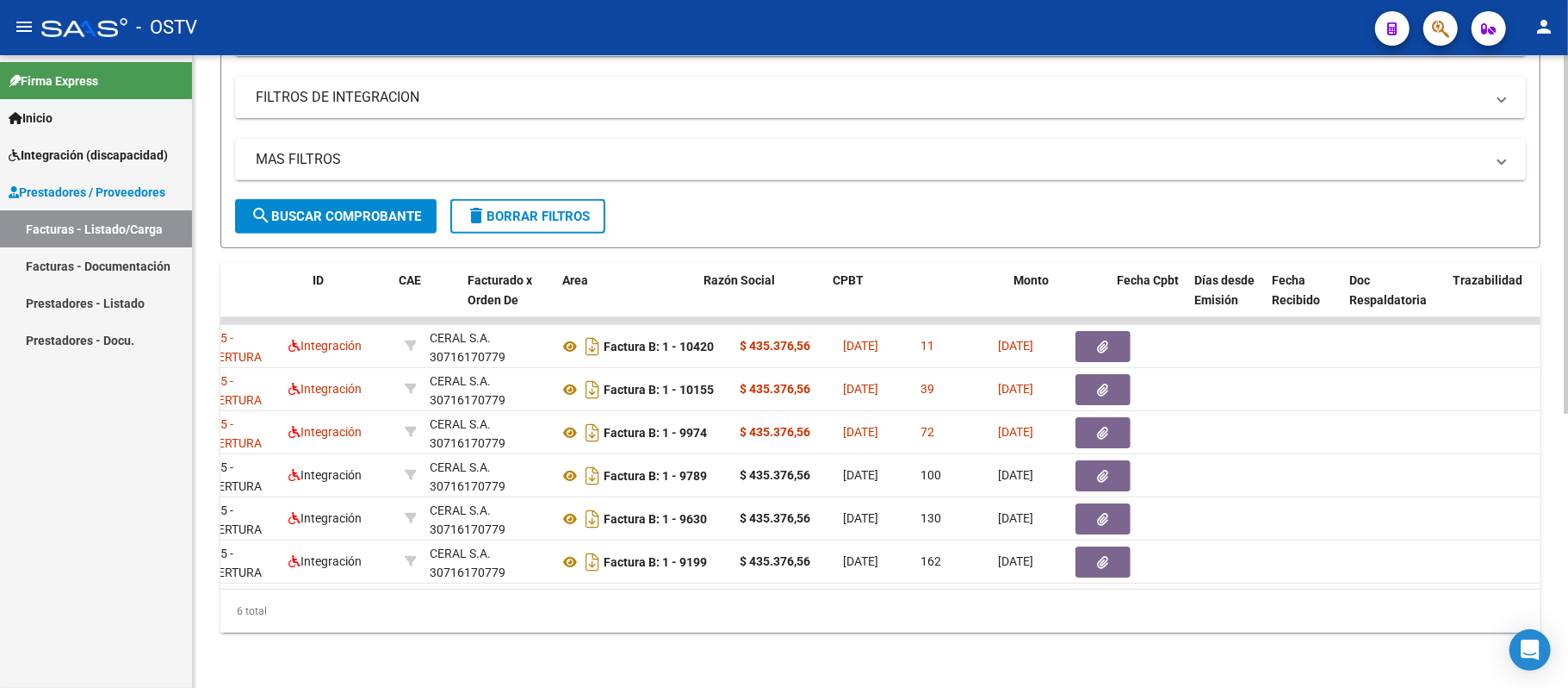
scroll to position [0, 0]
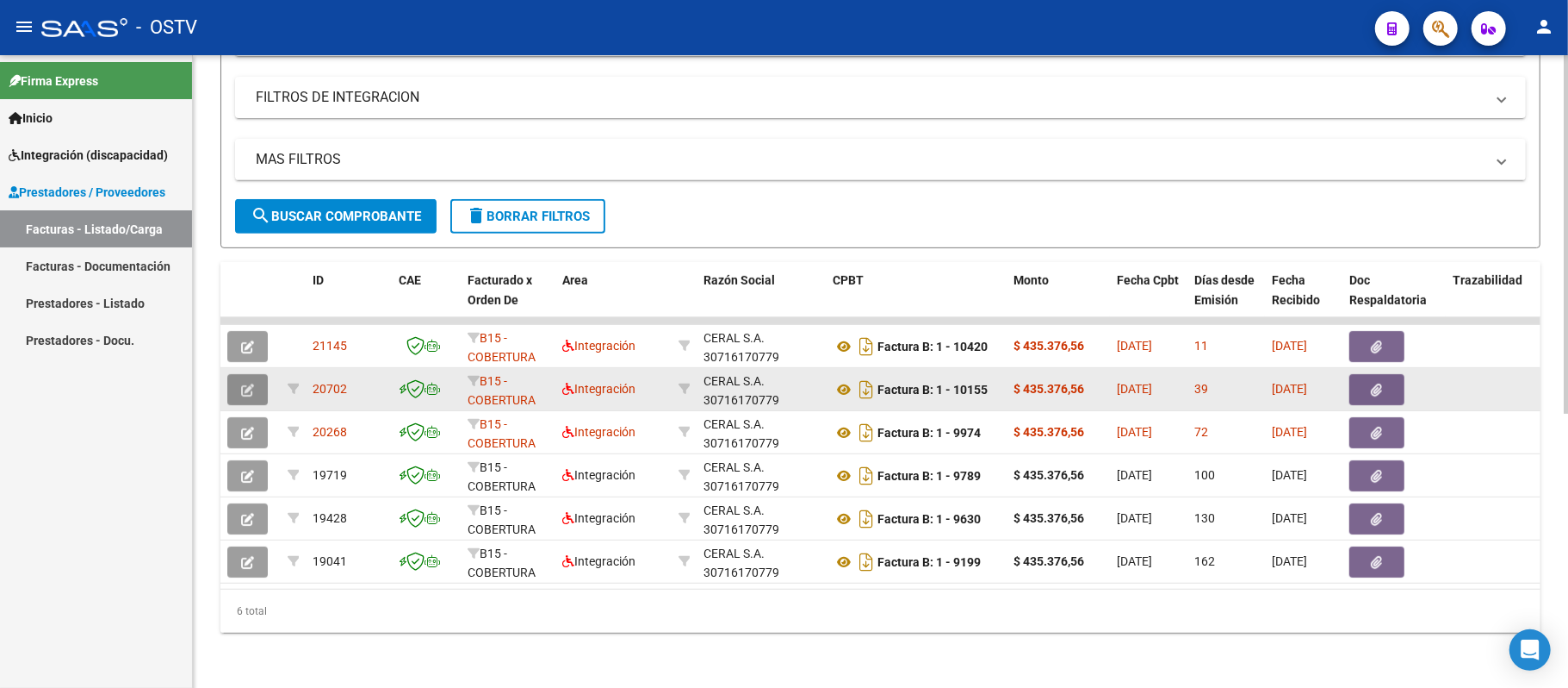
click at [253, 384] on icon "button" at bounding box center [248, 390] width 13 height 13
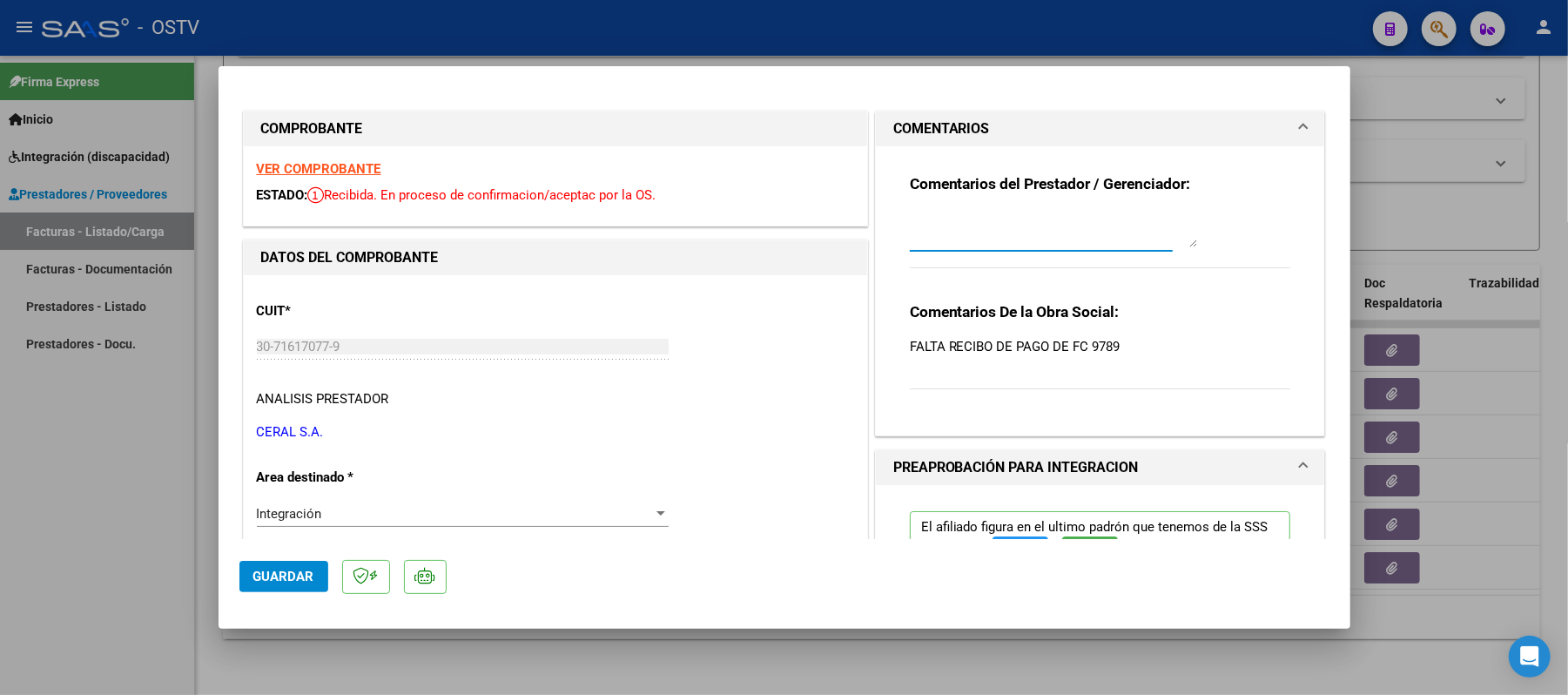
click at [1020, 214] on textarea at bounding box center [1054, 229] width 287 height 35
type textarea "se cargo recibo"
click at [284, 575] on span "Guardar" at bounding box center [284, 576] width 61 height 15
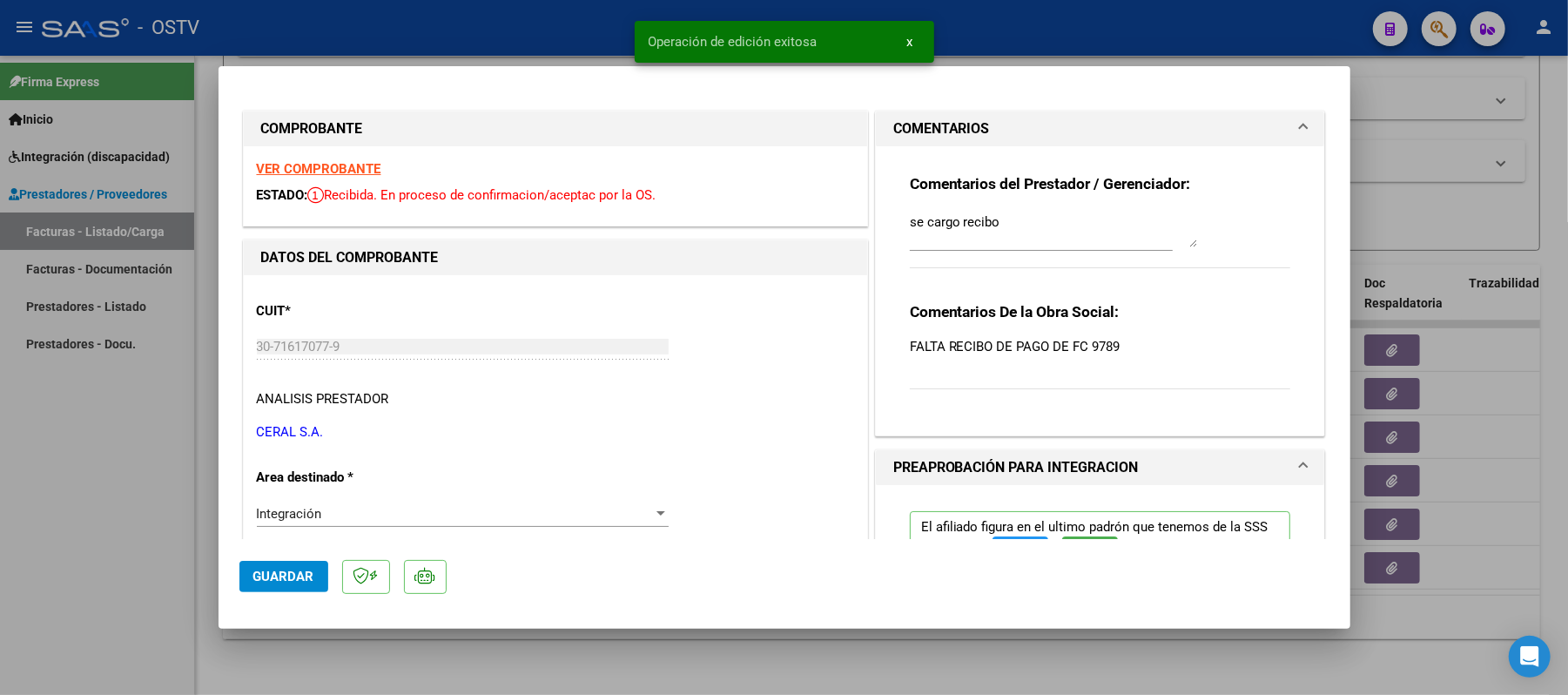
type input "$ 0,00"
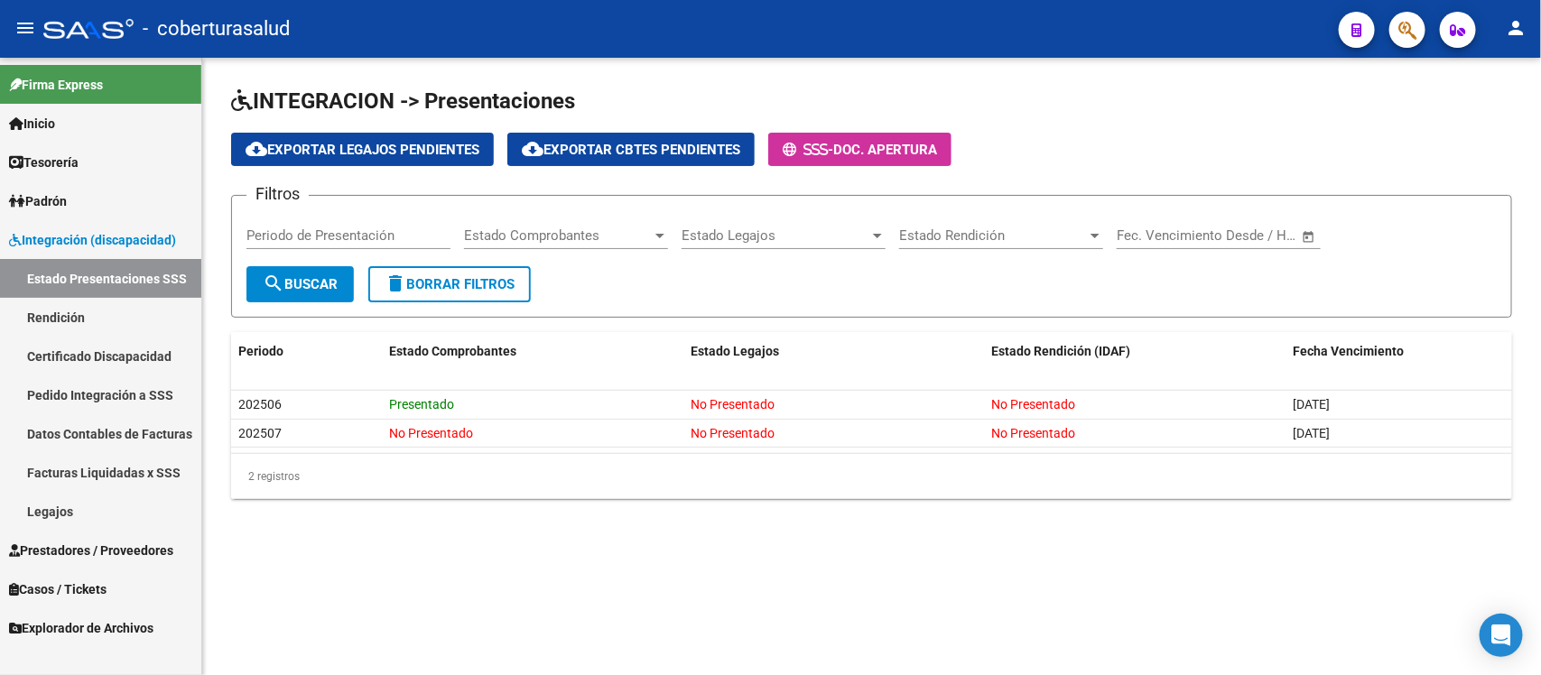
click at [74, 117] on link "Inicio" at bounding box center [100, 123] width 201 height 39
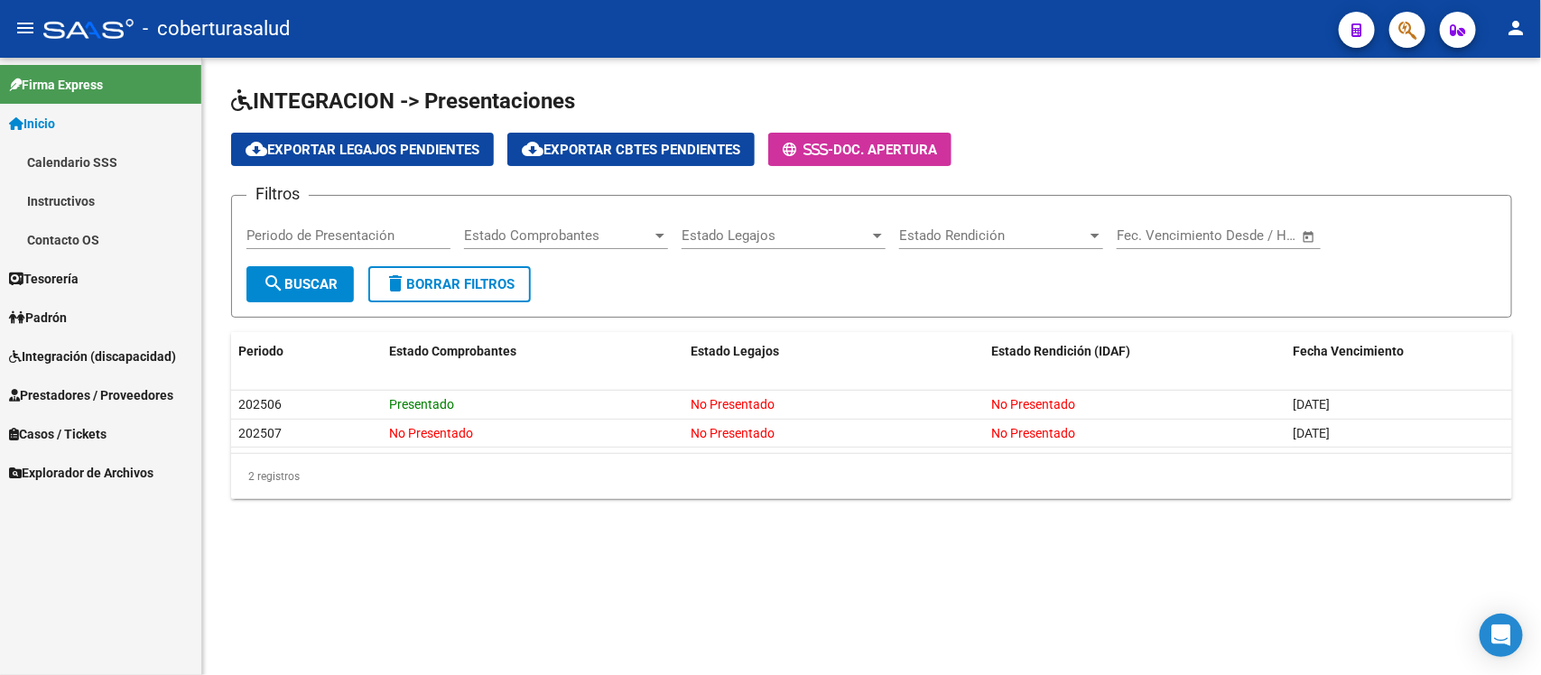
click at [78, 160] on link "Calendario SSS" at bounding box center [100, 162] width 201 height 39
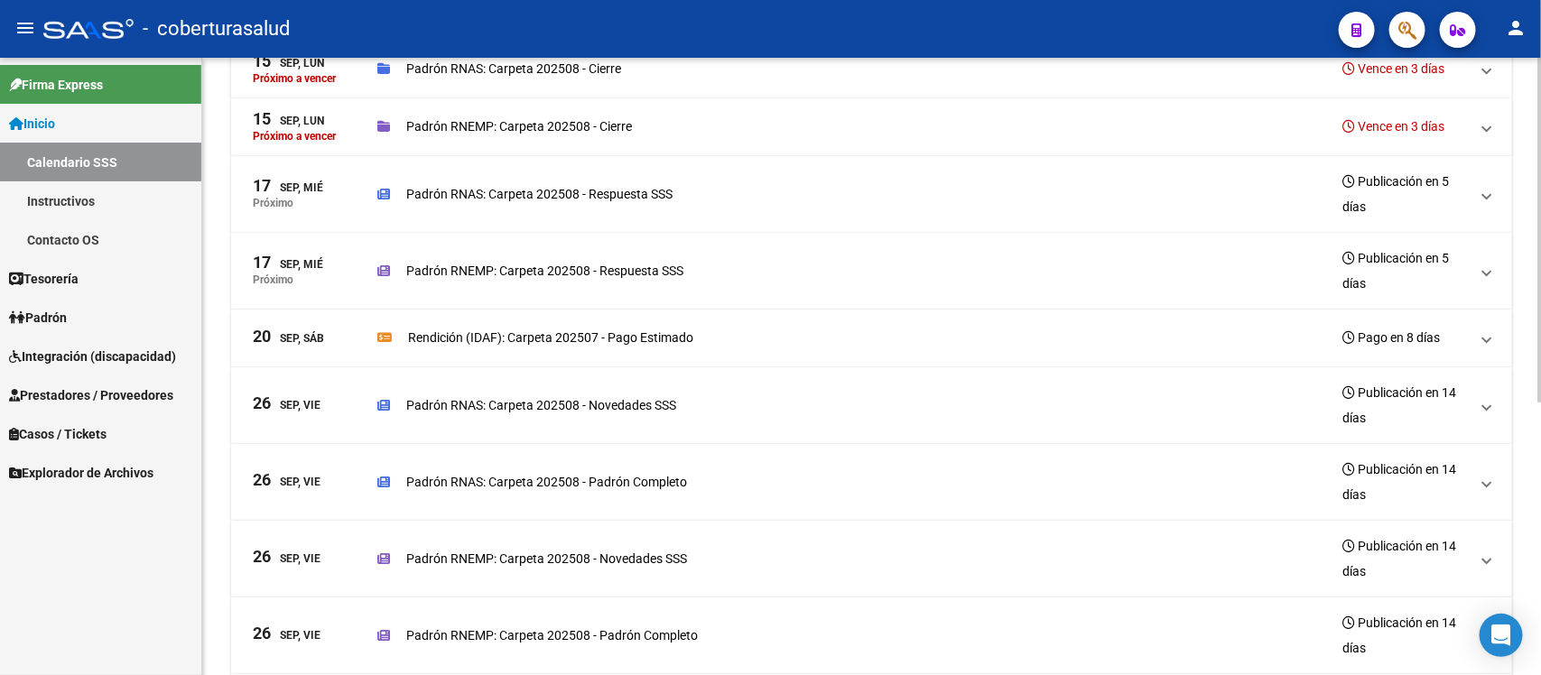
scroll to position [226, 0]
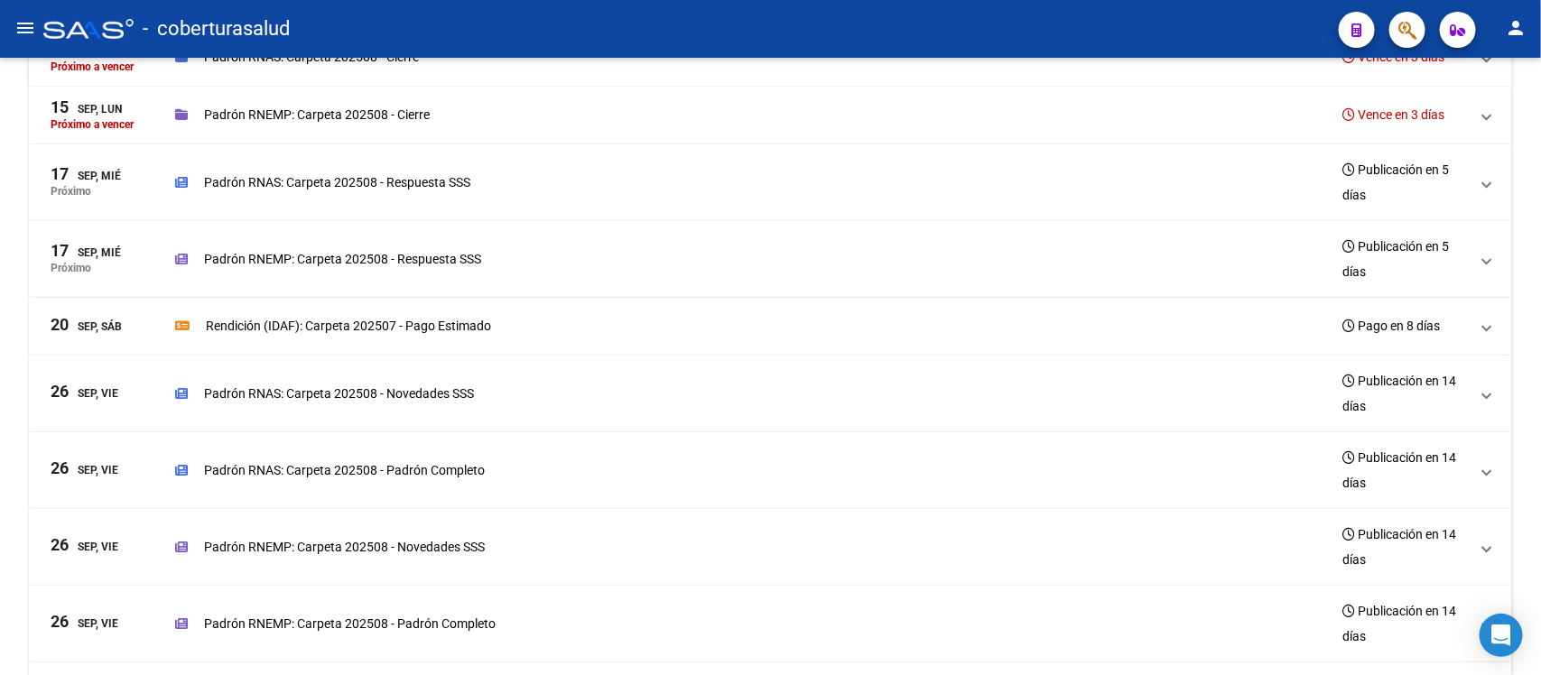
click at [21, 28] on mat-icon "menu" at bounding box center [25, 28] width 22 height 22
